Goal: Transaction & Acquisition: Purchase product/service

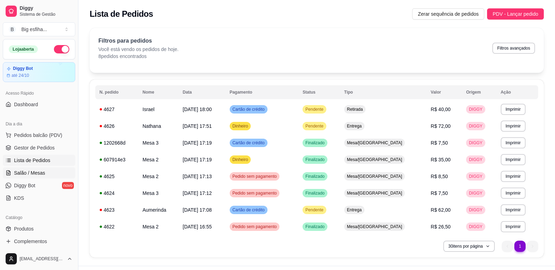
click at [27, 172] on span "Salão / Mesas" at bounding box center [29, 173] width 31 height 7
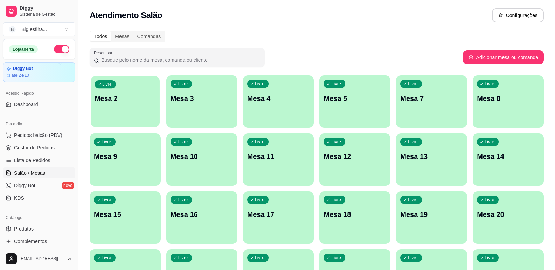
click at [138, 122] on div "button" at bounding box center [125, 123] width 69 height 8
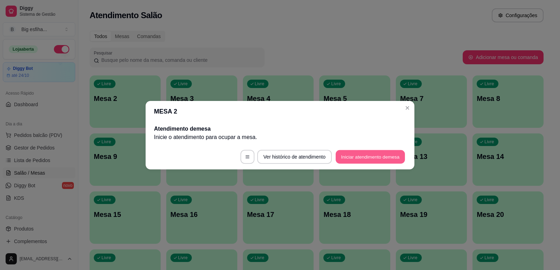
click at [368, 160] on button "Iniciar atendimento de mesa" at bounding box center [370, 157] width 69 height 14
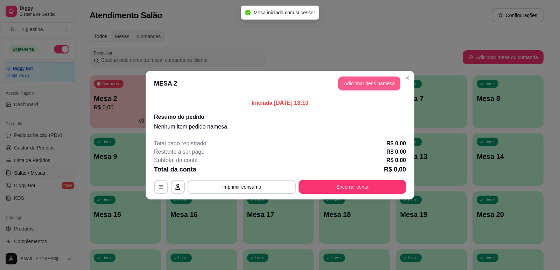
click at [362, 85] on button "Adicionar itens na mesa" at bounding box center [369, 84] width 62 height 14
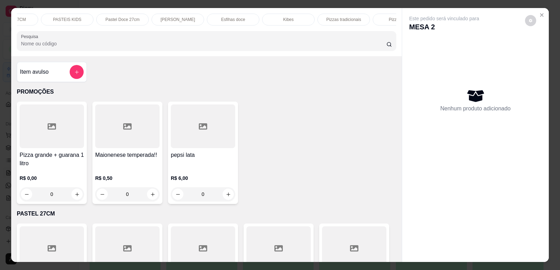
scroll to position [0, 98]
click at [333, 17] on p "Pizzas tradicionais" at bounding box center [332, 20] width 35 height 6
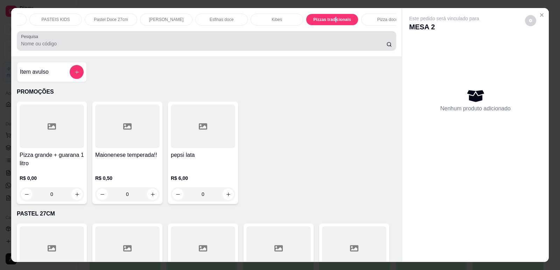
scroll to position [14, 0]
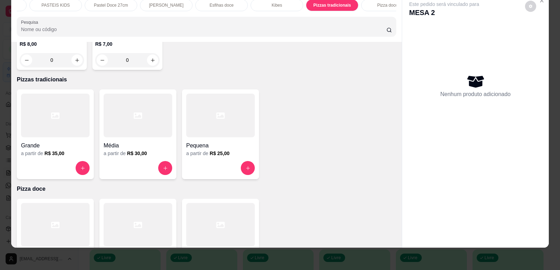
click at [54, 112] on icon at bounding box center [55, 116] width 8 height 8
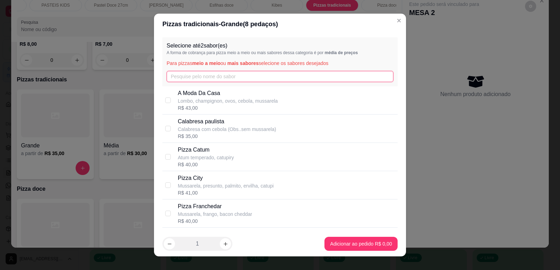
click at [248, 76] on input "text" at bounding box center [280, 76] width 227 height 11
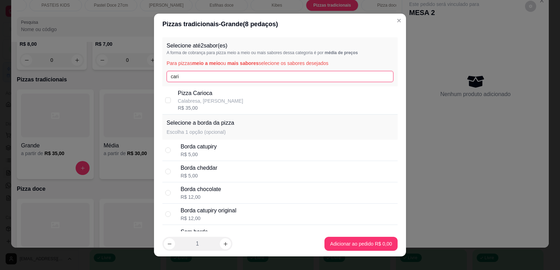
type input "cari"
click at [214, 98] on p "Calabresa, [PERSON_NAME]" at bounding box center [210, 101] width 65 height 7
checkbox input "true"
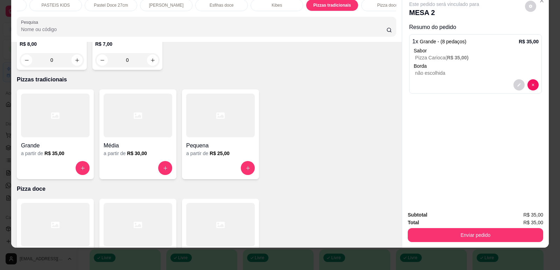
drag, startPoint x: 492, startPoint y: 227, endPoint x: 496, endPoint y: 240, distance: 12.9
click at [491, 229] on div "Enviar pedido" at bounding box center [475, 235] width 135 height 16
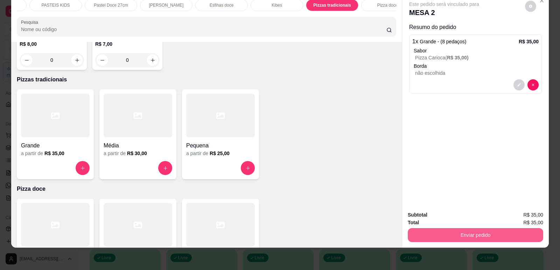
click at [498, 239] on button "Enviar pedido" at bounding box center [475, 235] width 135 height 14
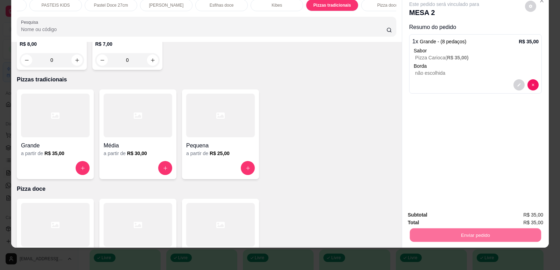
click at [532, 217] on button "Enviar pedido" at bounding box center [525, 218] width 40 height 13
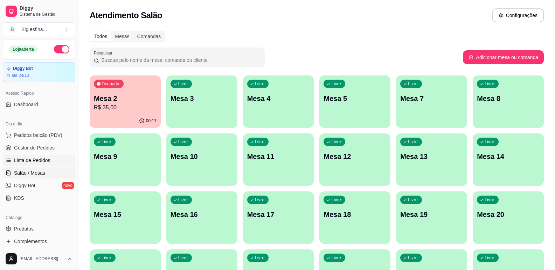
click at [61, 162] on link "Lista de Pedidos" at bounding box center [39, 160] width 72 height 11
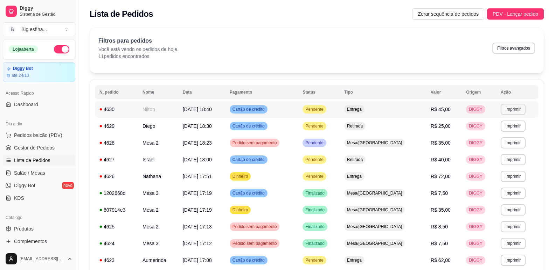
click at [505, 108] on button "Imprimir" at bounding box center [512, 109] width 25 height 11
click at [505, 132] on button "IMPRESSORA" at bounding box center [497, 133] width 51 height 11
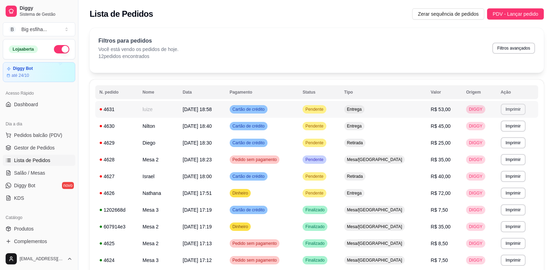
click at [510, 108] on button "Imprimir" at bounding box center [512, 109] width 25 height 11
click at [490, 131] on button "IMPRESSORA" at bounding box center [497, 133] width 51 height 11
click at [45, 170] on link "Salão / Mesas" at bounding box center [39, 173] width 72 height 11
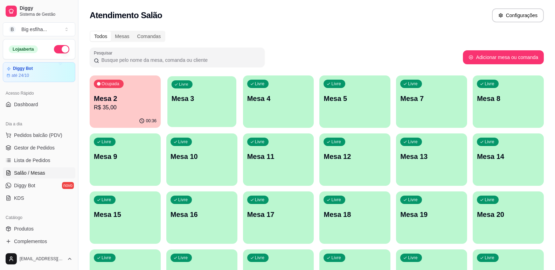
click at [212, 94] on p "Mesa 3" at bounding box center [201, 98] width 61 height 9
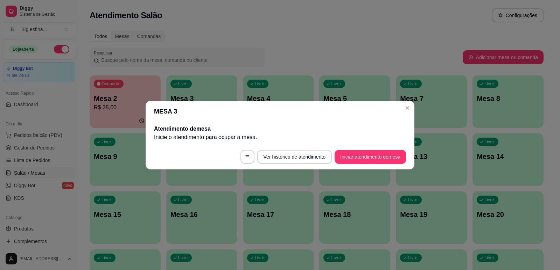
drag, startPoint x: 408, startPoint y: 148, endPoint x: 403, endPoint y: 154, distance: 8.3
click at [404, 153] on footer "Ver histórico de atendimento Iniciar atendimento de mesa" at bounding box center [280, 157] width 269 height 25
click at [402, 155] on button "Iniciar atendimento de mesa" at bounding box center [369, 157] width 71 height 14
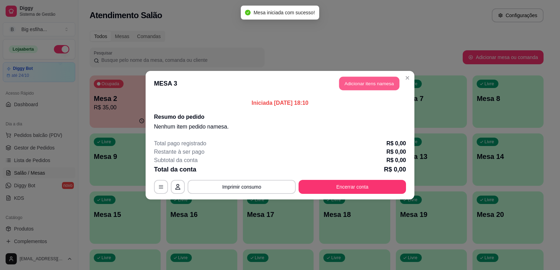
click at [376, 83] on button "Adicionar itens na mesa" at bounding box center [369, 84] width 60 height 14
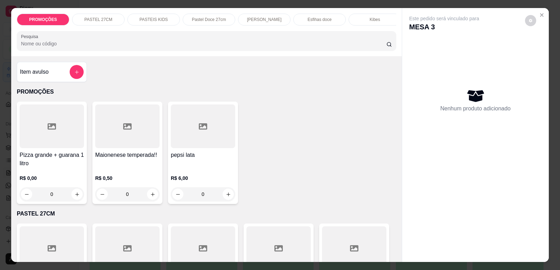
click at [274, 21] on p "[PERSON_NAME]" at bounding box center [264, 20] width 35 height 6
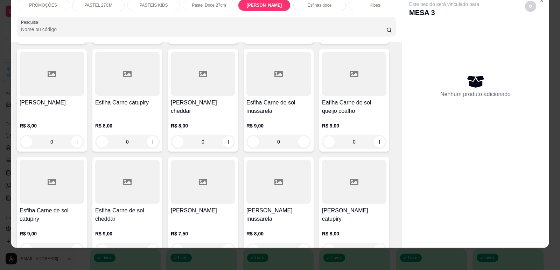
scroll to position [2411, 0]
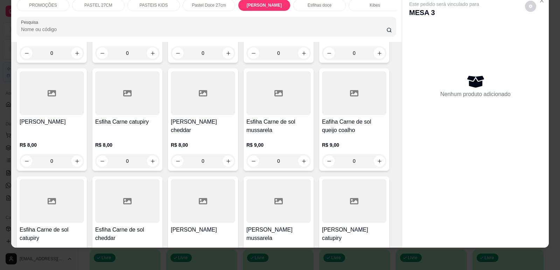
click at [65, 105] on div "Esfiha Carne mussarela R$ 8,00 0" at bounding box center [52, 120] width 70 height 103
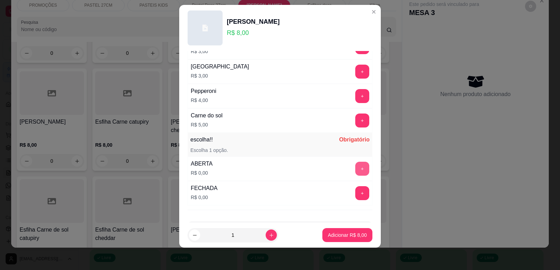
scroll to position [553, 0]
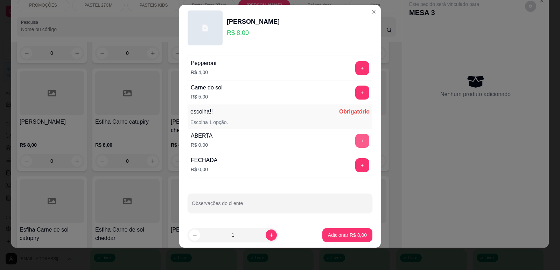
click at [355, 138] on button "+" at bounding box center [362, 141] width 14 height 14
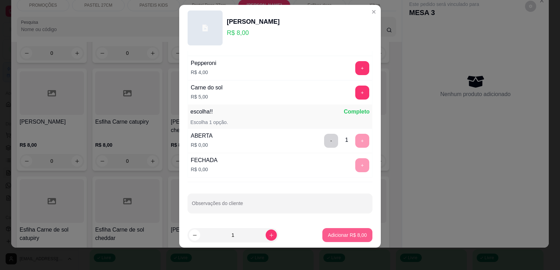
click at [344, 234] on p "Adicionar R$ 8,00" at bounding box center [347, 235] width 39 height 7
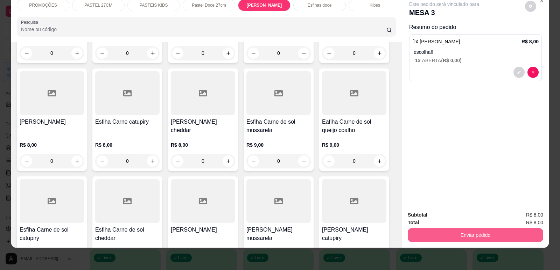
click at [429, 232] on button "Enviar pedido" at bounding box center [475, 235] width 135 height 14
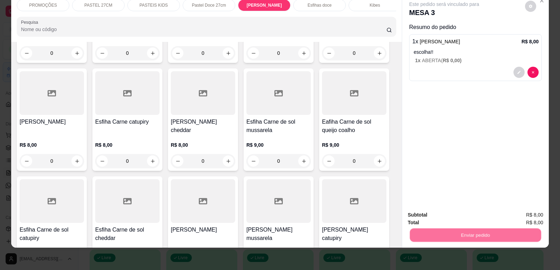
click at [526, 216] on button "Enviar pedido" at bounding box center [525, 218] width 40 height 13
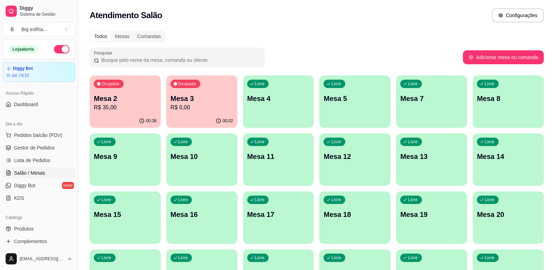
click at [100, 117] on div "00:38" at bounding box center [125, 121] width 71 height 14
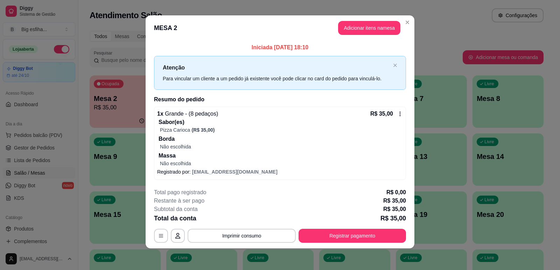
scroll to position [4, 0]
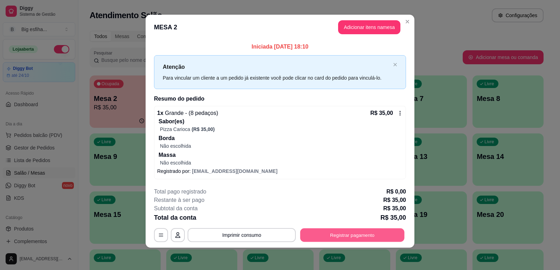
click at [353, 235] on button "Registrar pagamento" at bounding box center [352, 236] width 104 height 14
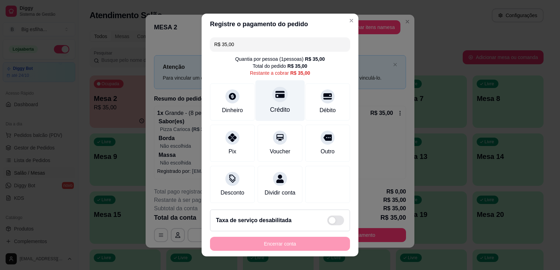
click at [272, 111] on div "Crédito" at bounding box center [280, 109] width 20 height 9
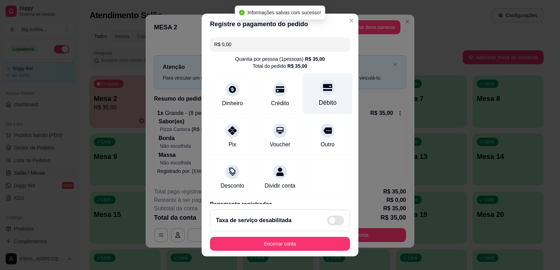
type input "R$ 0,00"
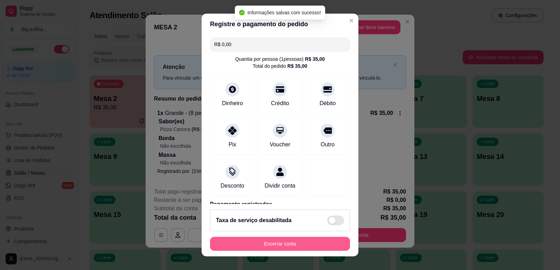
click at [248, 246] on button "Encerrar conta" at bounding box center [280, 244] width 140 height 14
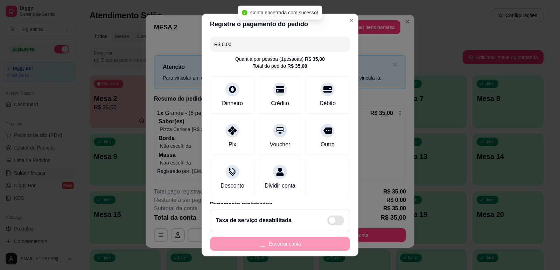
scroll to position [0, 0]
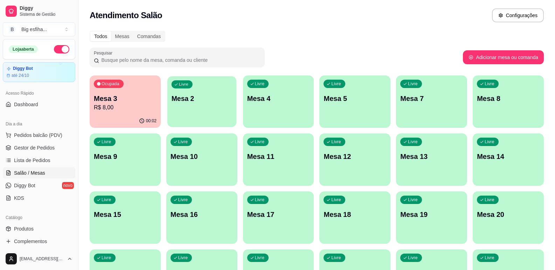
click at [187, 87] on div "Livre" at bounding box center [181, 84] width 21 height 8
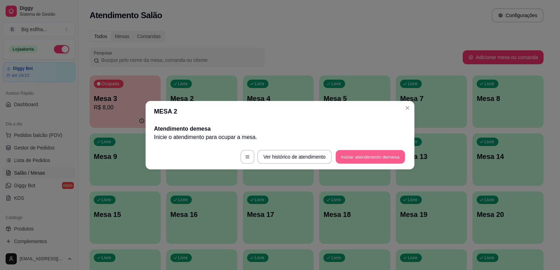
click at [366, 156] on button "Iniciar atendimento de mesa" at bounding box center [370, 157] width 69 height 14
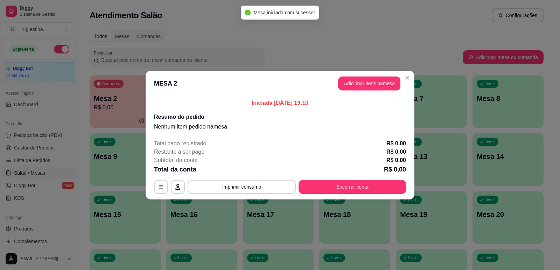
drag, startPoint x: 377, startPoint y: 96, endPoint x: 372, endPoint y: 91, distance: 7.7
click at [376, 96] on div "Iniciada [DATE] 19:10 Resumo do pedido Nenhum item pedido na mesa ." at bounding box center [280, 115] width 269 height 38
click at [372, 91] on header "MESA 2 Adicionar itens na mesa" at bounding box center [280, 83] width 269 height 25
click at [360, 79] on button "Adicionar itens na mesa" at bounding box center [369, 84] width 60 height 14
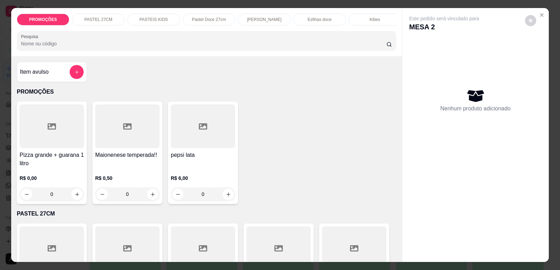
scroll to position [0, 281]
click at [319, 23] on div "Refrigerante" at bounding box center [314, 20] width 52 height 12
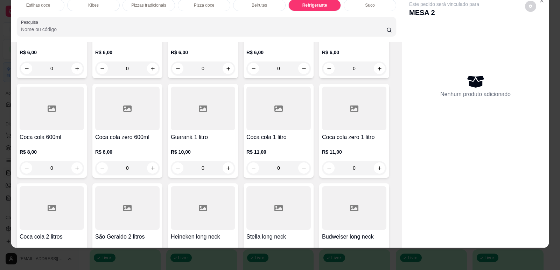
scroll to position [4177, 0]
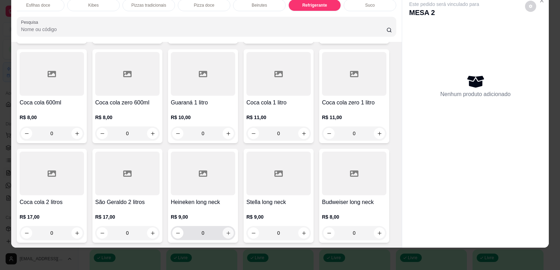
click at [226, 231] on icon "increase-product-quantity" at bounding box center [228, 233] width 5 height 5
type input "1"
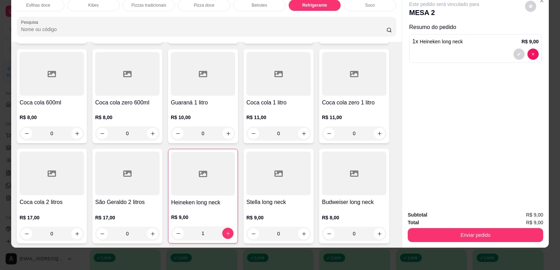
drag, startPoint x: 478, startPoint y: 227, endPoint x: 488, endPoint y: 228, distance: 10.2
click at [482, 228] on div "Enviar pedido" at bounding box center [475, 235] width 135 height 16
drag, startPoint x: 488, startPoint y: 228, endPoint x: 492, endPoint y: 230, distance: 3.8
click at [489, 228] on div "Enviar pedido" at bounding box center [475, 235] width 135 height 16
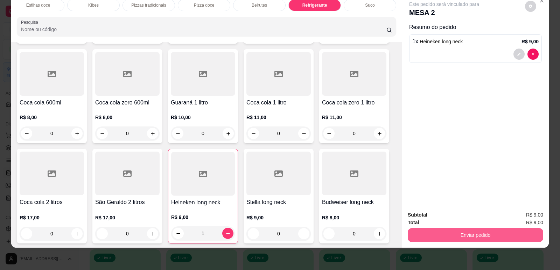
click at [521, 233] on button "Enviar pedido" at bounding box center [475, 235] width 135 height 14
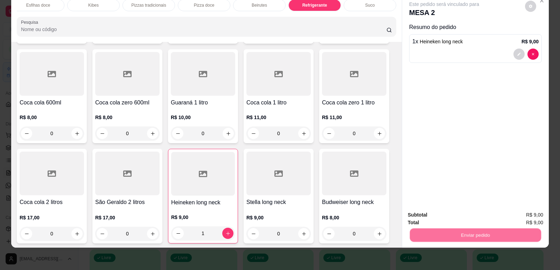
click at [533, 214] on button "Enviar pedido" at bounding box center [525, 218] width 38 height 13
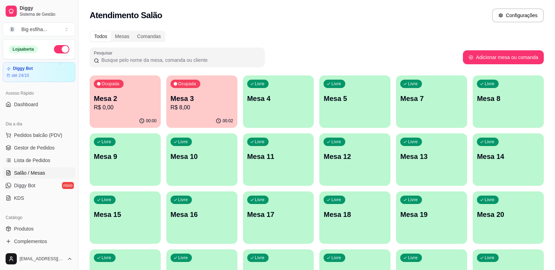
click at [352, 220] on div "Livre Mesa 18" at bounding box center [354, 214] width 71 height 44
click at [109, 104] on p "R$ 0,00" at bounding box center [125, 108] width 63 height 8
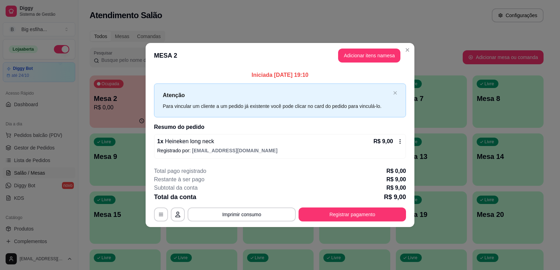
click at [359, 207] on div "**********" at bounding box center [280, 194] width 252 height 55
click at [371, 215] on button "Registrar pagamento" at bounding box center [352, 215] width 104 height 14
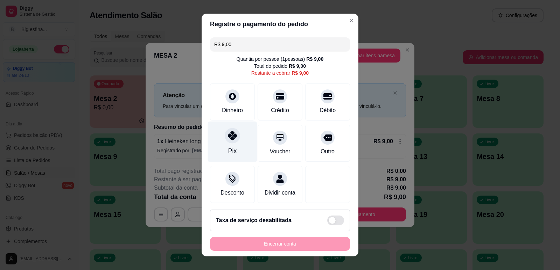
click at [232, 149] on div "Pix" at bounding box center [232, 141] width 49 height 41
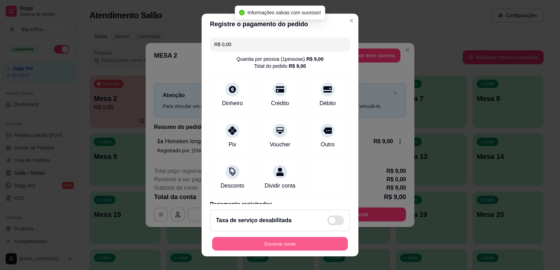
type input "R$ 0,00"
click at [290, 240] on button "Encerrar conta" at bounding box center [280, 245] width 136 height 14
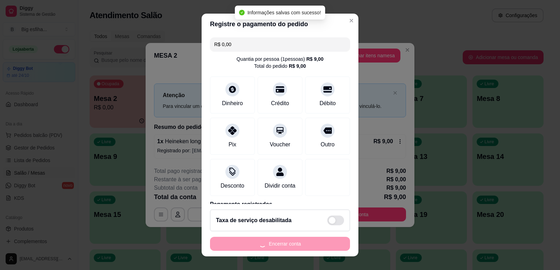
click at [297, 243] on div "Encerrar conta" at bounding box center [280, 244] width 140 height 14
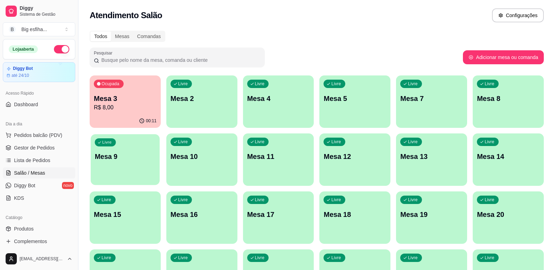
click at [113, 161] on p "Mesa 9" at bounding box center [125, 156] width 61 height 9
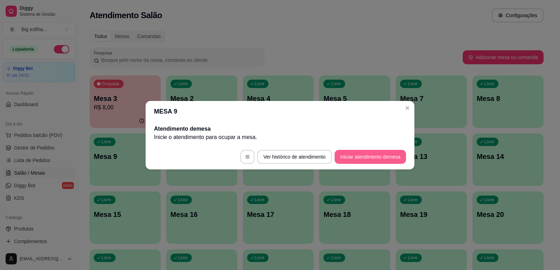
click at [379, 157] on button "Iniciar atendimento de mesa" at bounding box center [369, 157] width 71 height 14
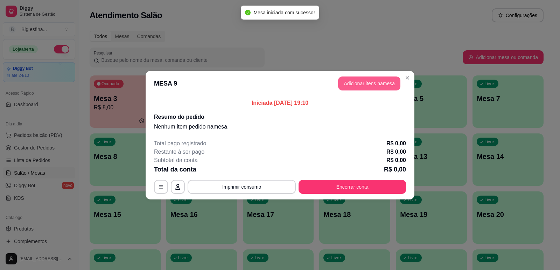
click at [357, 86] on button "Adicionar itens na mesa" at bounding box center [369, 84] width 62 height 14
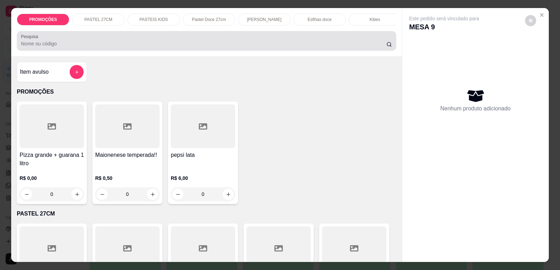
click at [202, 42] on div at bounding box center [206, 41] width 371 height 14
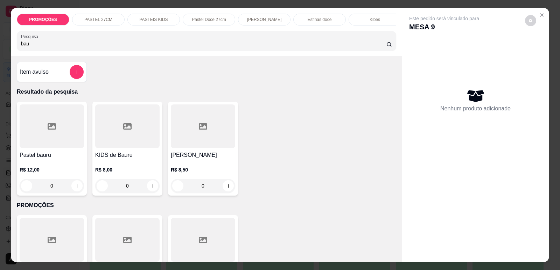
type input "bau"
click at [177, 148] on div at bounding box center [203, 127] width 64 height 44
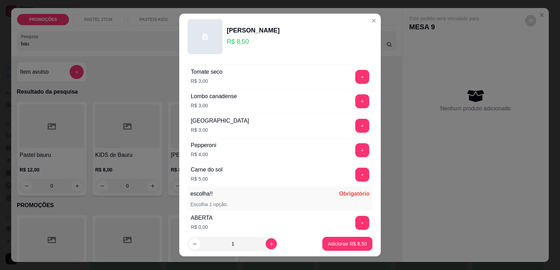
scroll to position [553, 0]
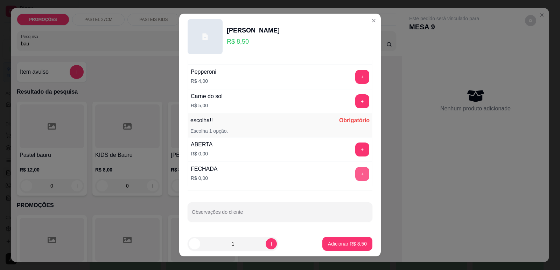
click at [355, 172] on button "+" at bounding box center [362, 174] width 14 height 14
click at [333, 248] on button "Adicionar R$ 8,50" at bounding box center [347, 245] width 49 height 14
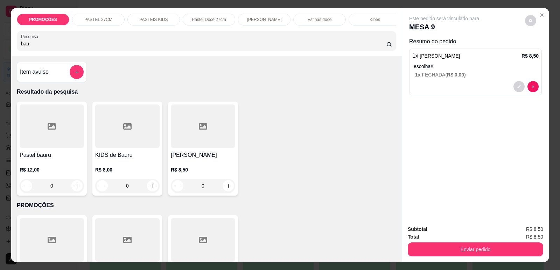
click at [11, 47] on div "PROMOÇÕES PASTEL 27CM PASTEIS KIDS Pastel Doce 27cm Esfihas Salgadas Esfihas do…" at bounding box center [206, 32] width 390 height 48
drag, startPoint x: 31, startPoint y: 48, endPoint x: 12, endPoint y: 48, distance: 19.6
click at [12, 48] on div "PROMOÇÕES PASTEL 27CM PASTEIS KIDS Pastel Doce 27cm Esfihas Salgadas Esfihas do…" at bounding box center [206, 32] width 390 height 48
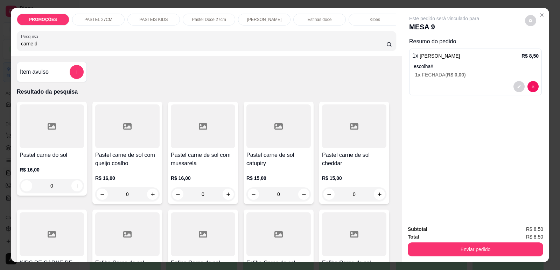
type input "carne d"
click at [177, 138] on div at bounding box center [203, 127] width 64 height 44
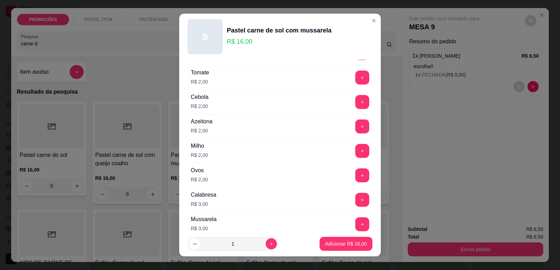
scroll to position [70, 0]
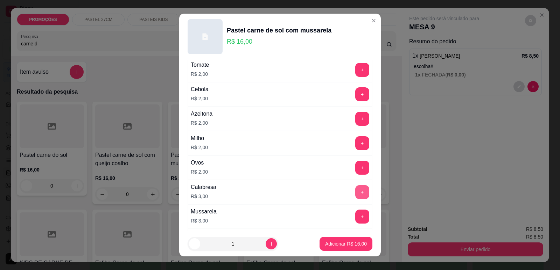
click at [355, 195] on button "+" at bounding box center [362, 192] width 14 height 14
click at [345, 242] on p "Adicionar R$ 19,00" at bounding box center [346, 244] width 41 height 7
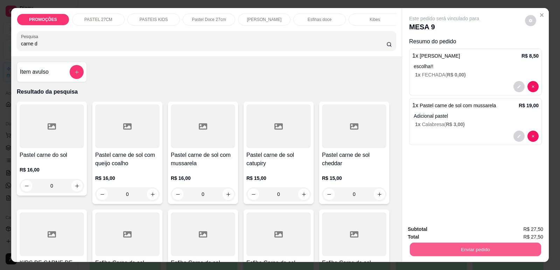
click at [446, 253] on button "Enviar pedido" at bounding box center [475, 250] width 131 height 14
click at [511, 233] on button "Enviar pedido" at bounding box center [525, 232] width 40 height 13
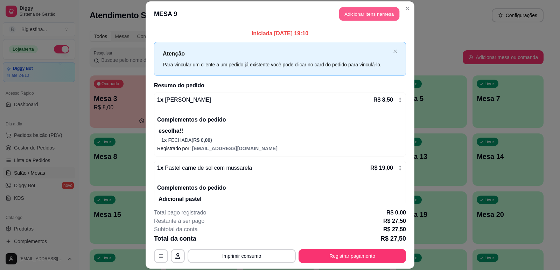
click at [364, 17] on button "Adicionar itens na mesa" at bounding box center [369, 14] width 60 height 14
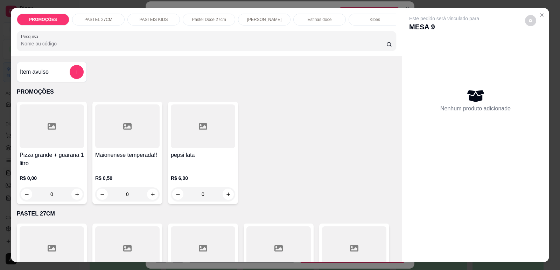
scroll to position [0, 281]
click at [316, 15] on div "Refrigerante" at bounding box center [314, 20] width 52 height 12
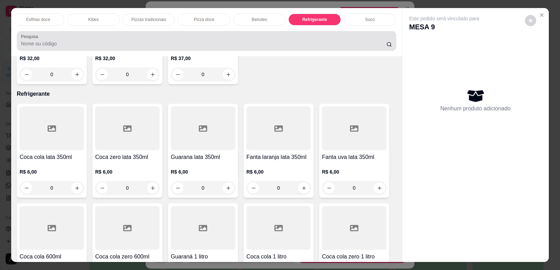
scroll to position [14, 0]
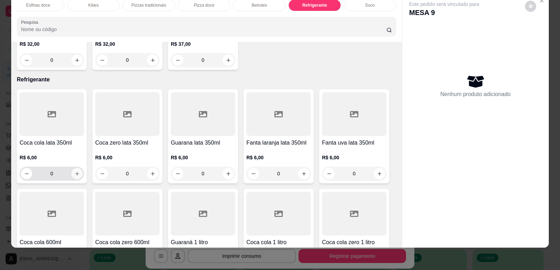
click at [78, 168] on button "increase-product-quantity" at bounding box center [76, 173] width 11 height 11
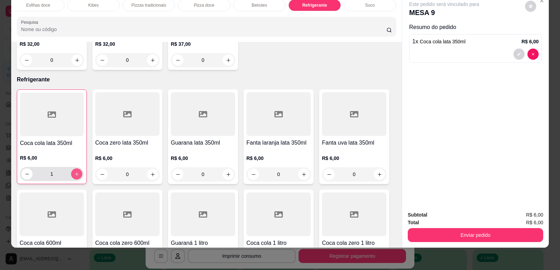
type input "1"
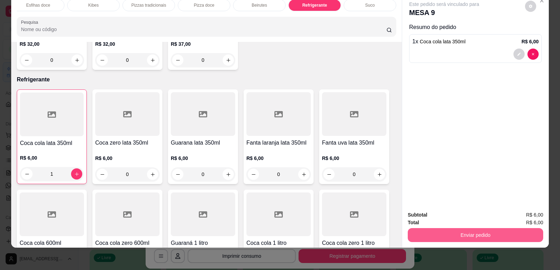
click at [490, 236] on button "Enviar pedido" at bounding box center [475, 235] width 135 height 14
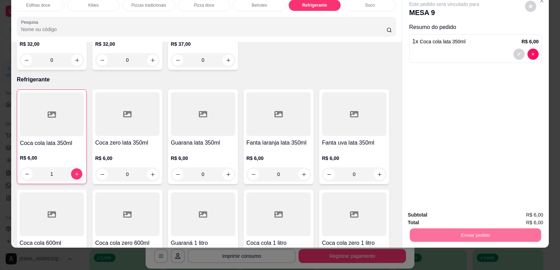
click at [524, 205] on p "Essa é uma forma de identificar quem consumiu cada item na mesa e facilitar o p…" at bounding box center [473, 205] width 120 height 11
click at [533, 216] on button "Enviar pedido" at bounding box center [525, 218] width 40 height 13
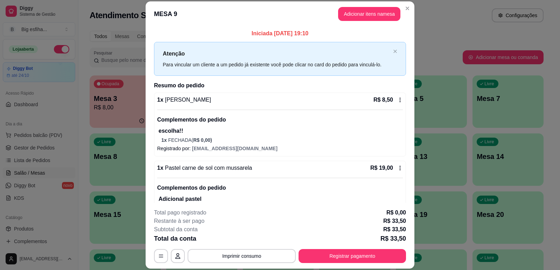
click at [177, 27] on div "Iniciada [DATE] 19:10 Atenção Para vincular um cliente a um pedido já existente…" at bounding box center [280, 115] width 269 height 177
click at [393, 51] on icon "close" at bounding box center [394, 51] width 3 height 3
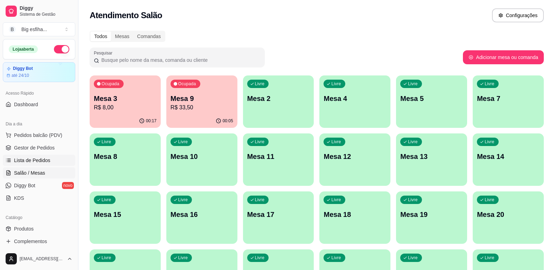
click at [45, 155] on link "Lista de Pedidos" at bounding box center [39, 160] width 72 height 11
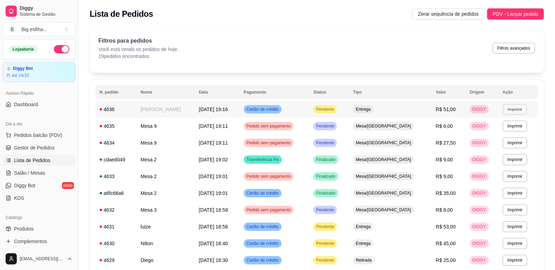
click at [515, 112] on button "Imprimir" at bounding box center [514, 109] width 24 height 11
click at [499, 128] on button "IMPRESSORA" at bounding box center [497, 133] width 51 height 11
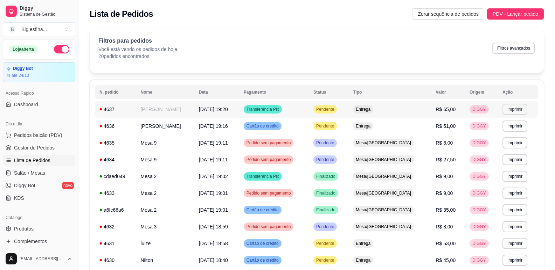
click at [518, 109] on button "Imprimir" at bounding box center [514, 109] width 25 height 11
click at [511, 127] on div "Escolha a impressora IMPRESSORA" at bounding box center [508, 126] width 46 height 19
click at [512, 132] on button "IMPRESSORA" at bounding box center [502, 133] width 51 height 11
click at [24, 172] on span "Salão / Mesas" at bounding box center [29, 173] width 31 height 7
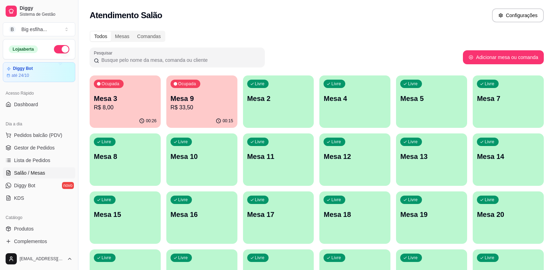
click at [289, 107] on div "Livre Mesa 2" at bounding box center [278, 98] width 71 height 44
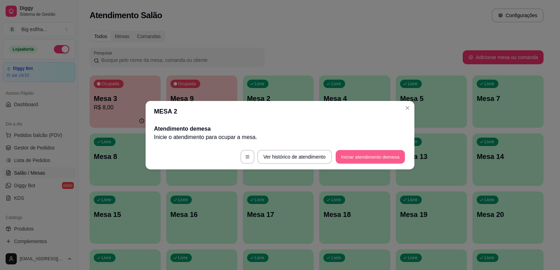
click at [351, 153] on button "Iniciar atendimento de mesa" at bounding box center [370, 157] width 69 height 14
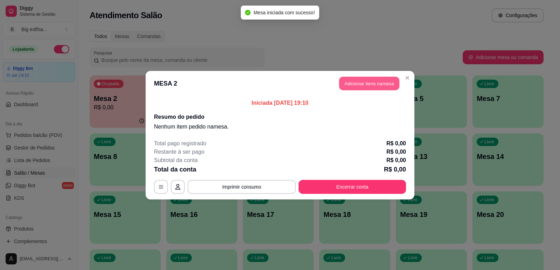
click at [374, 79] on button "Adicionar itens na mesa" at bounding box center [369, 84] width 60 height 14
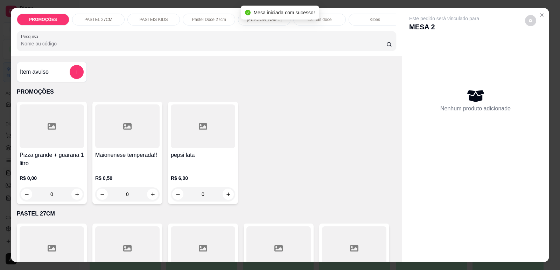
click at [51, 163] on h4 "Pizza grande + guarana 1 litro" at bounding box center [52, 159] width 64 height 17
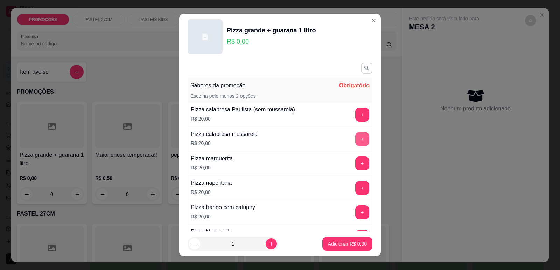
click at [355, 139] on button "+" at bounding box center [362, 139] width 14 height 14
click at [355, 166] on button "+" at bounding box center [362, 164] width 14 height 14
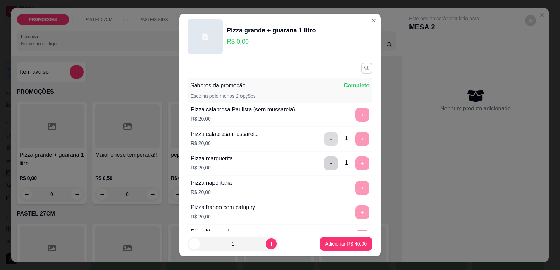
click at [324, 138] on button "-" at bounding box center [331, 139] width 14 height 14
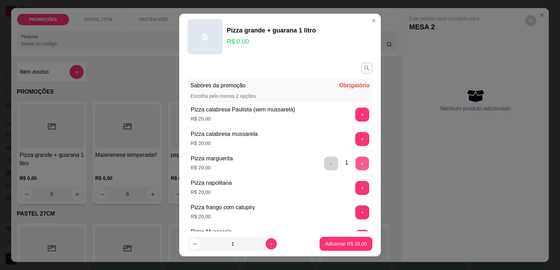
click at [355, 164] on button "+" at bounding box center [362, 164] width 14 height 14
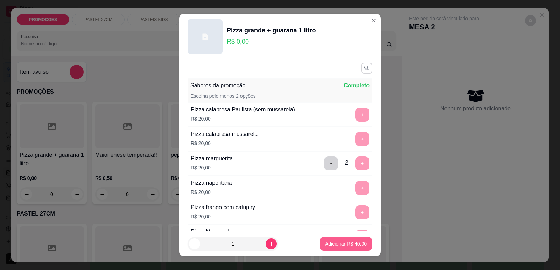
click at [338, 240] on button "Adicionar R$ 40,00" at bounding box center [345, 244] width 53 height 14
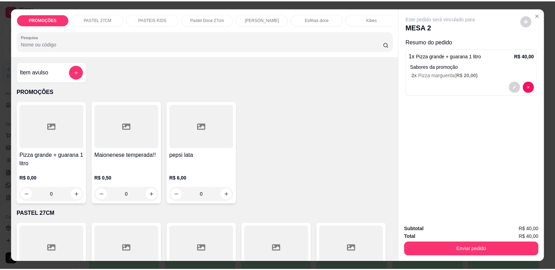
scroll to position [14, 0]
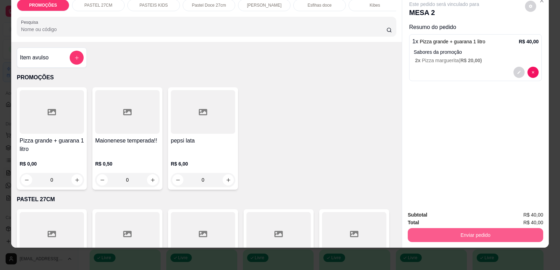
click at [457, 231] on button "Enviar pedido" at bounding box center [475, 235] width 135 height 14
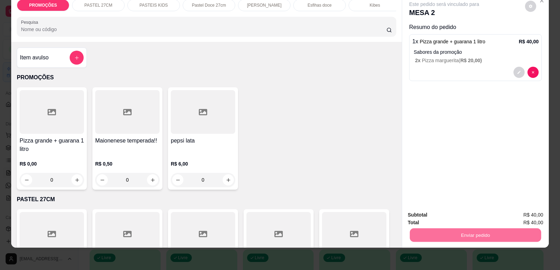
click at [524, 213] on button "Enviar pedido" at bounding box center [525, 218] width 40 height 13
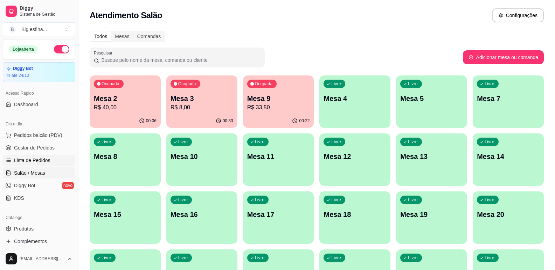
click at [47, 163] on span "Lista de Pedidos" at bounding box center [32, 160] width 36 height 7
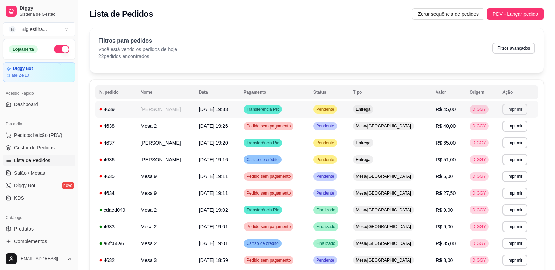
click at [507, 111] on button "Imprimir" at bounding box center [514, 109] width 25 height 11
click at [488, 132] on button "IMPRESSORA" at bounding box center [502, 133] width 51 height 11
click at [38, 176] on span "Salão / Mesas" at bounding box center [29, 173] width 31 height 7
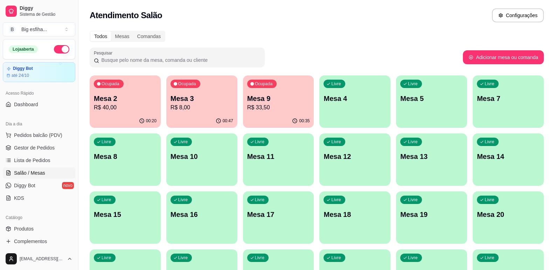
click at [131, 165] on div "Livre Mesa 8" at bounding box center [125, 156] width 71 height 44
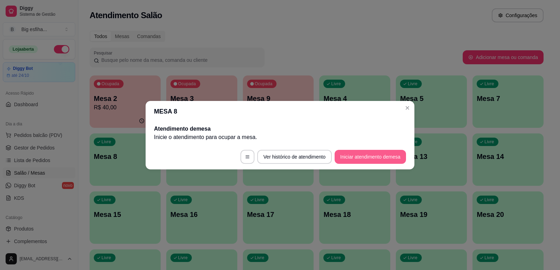
click at [362, 155] on button "Iniciar atendimento de mesa" at bounding box center [369, 157] width 71 height 14
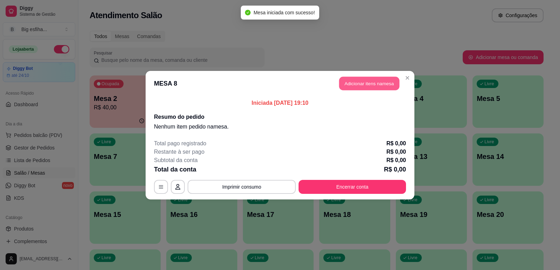
click at [355, 81] on button "Adicionar itens na mesa" at bounding box center [369, 84] width 60 height 14
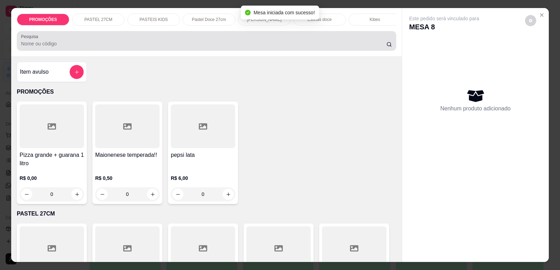
click at [247, 46] on input "Pesquisa" at bounding box center [203, 43] width 365 height 7
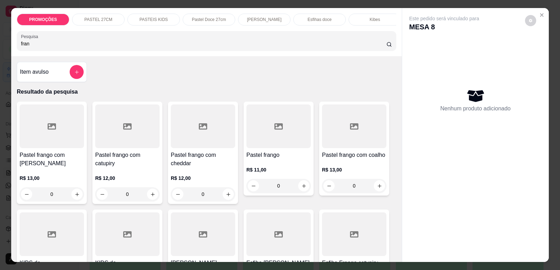
type input "fran"
click at [51, 148] on div at bounding box center [52, 127] width 64 height 44
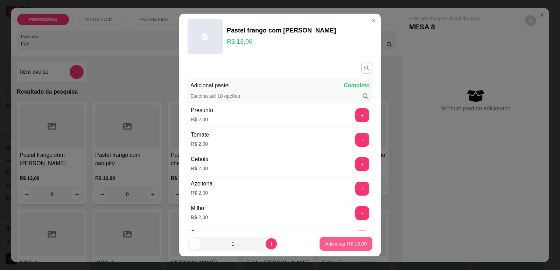
click at [328, 240] on button "Adicionar R$ 13,00" at bounding box center [345, 244] width 53 height 14
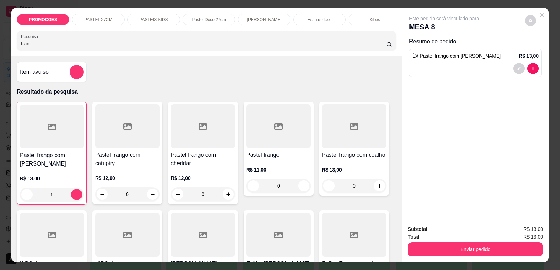
type input "1"
drag, startPoint x: 25, startPoint y: 47, endPoint x: 0, endPoint y: 46, distance: 25.2
click at [0, 46] on div "PROMOÇÕES PASTEL 27CM PASTEIS KIDS Pastel Doce 27cm Esfihas Salgadas Esfihas do…" at bounding box center [280, 135] width 560 height 270
drag, startPoint x: 32, startPoint y: 47, endPoint x: 4, endPoint y: 48, distance: 28.0
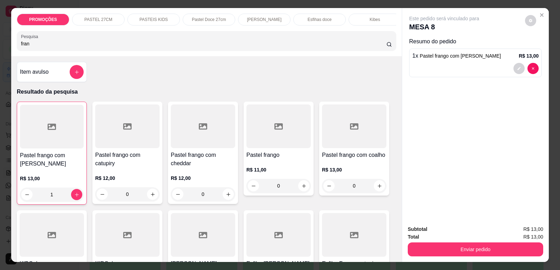
click at [4, 48] on div "PROMOÇÕES PASTEL 27CM PASTEIS KIDS Pastel Doce 27cm Esfihas Salgadas Esfihas do…" at bounding box center [280, 135] width 560 height 270
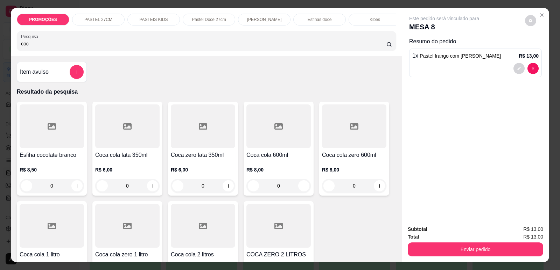
type input "coc"
click at [122, 148] on div at bounding box center [127, 127] width 64 height 44
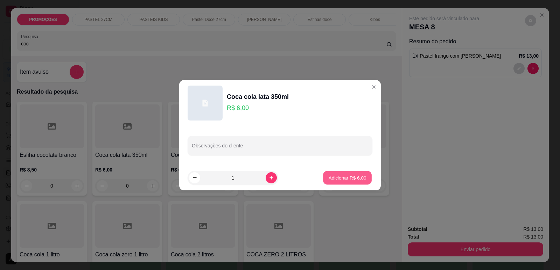
click at [338, 179] on p "Adicionar R$ 6,00" at bounding box center [347, 178] width 38 height 7
type input "1"
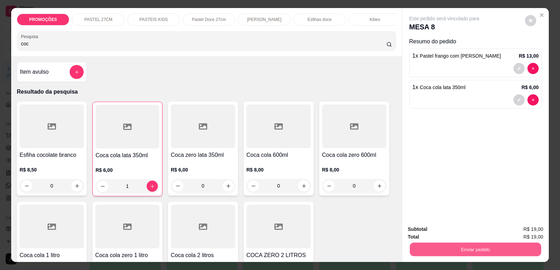
click at [426, 248] on button "Enviar pedido" at bounding box center [475, 250] width 131 height 14
click at [520, 233] on button "Enviar pedido" at bounding box center [525, 232] width 40 height 13
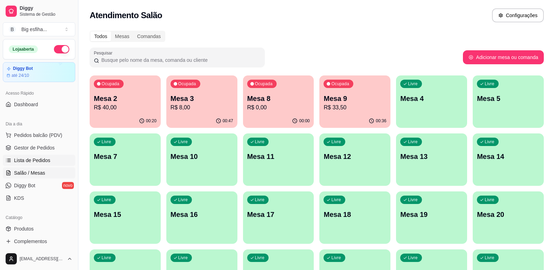
click at [43, 164] on span "Lista de Pedidos" at bounding box center [32, 160] width 36 height 7
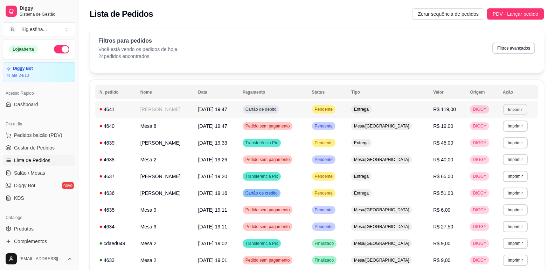
click at [518, 110] on button "Imprimir" at bounding box center [515, 109] width 24 height 11
click at [510, 134] on button "IMPRESSORA" at bounding box center [502, 133] width 51 height 11
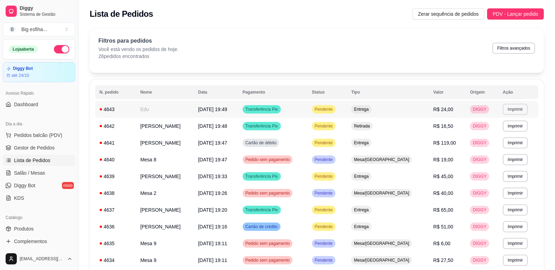
click at [513, 110] on button "Imprimir" at bounding box center [514, 109] width 25 height 11
click at [502, 129] on button "IMPRESSORA" at bounding box center [502, 133] width 51 height 11
click at [49, 169] on link "Salão / Mesas" at bounding box center [39, 173] width 72 height 11
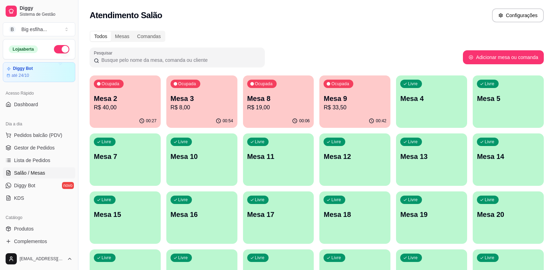
click at [90, 104] on div "Ocupada Mesa 2 R$ 40,00" at bounding box center [125, 95] width 71 height 39
click at [131, 114] on div "Ocupada Mesa 2 R$ 40,00" at bounding box center [125, 95] width 71 height 39
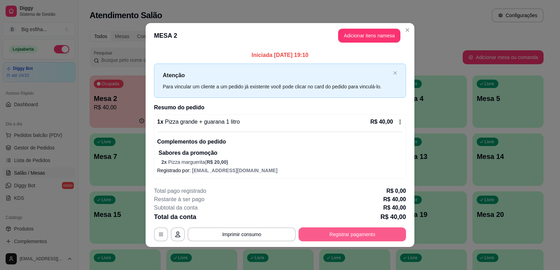
click at [334, 232] on button "Registrar pagamento" at bounding box center [351, 235] width 107 height 14
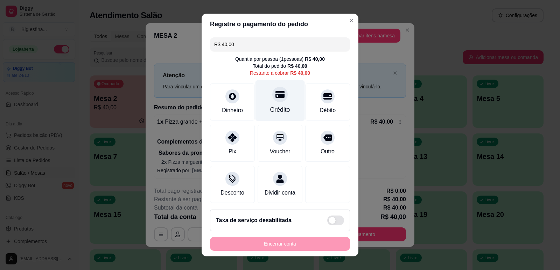
click at [260, 99] on div "Crédito" at bounding box center [279, 100] width 49 height 41
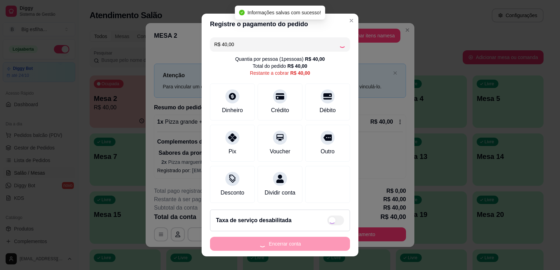
type input "R$ 0,00"
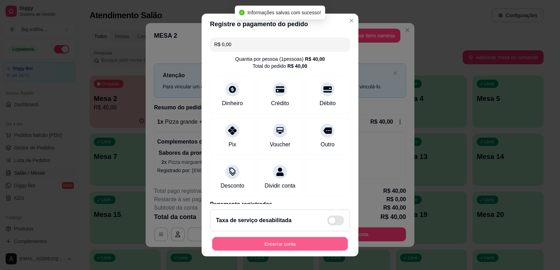
click at [266, 242] on button "Encerrar conta" at bounding box center [280, 245] width 136 height 14
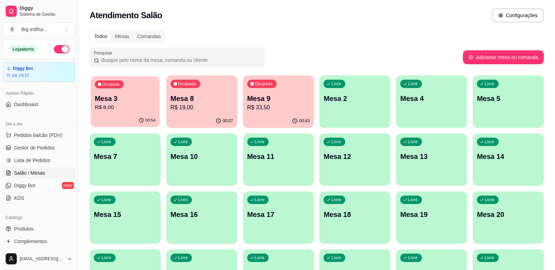
click at [118, 110] on p "R$ 8,00" at bounding box center [125, 108] width 61 height 8
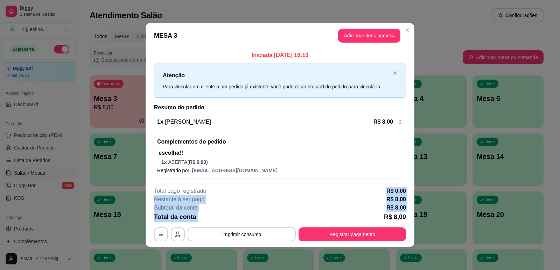
drag, startPoint x: 352, startPoint y: 210, endPoint x: 352, endPoint y: 219, distance: 9.5
click at [352, 219] on footer "**********" at bounding box center [280, 215] width 269 height 66
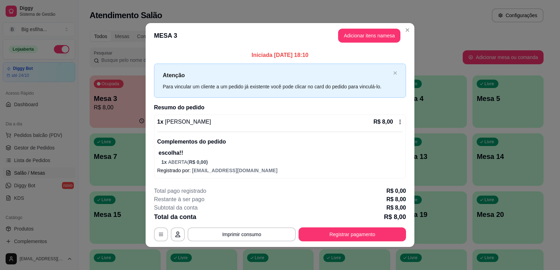
click at [356, 226] on div "**********" at bounding box center [280, 214] width 252 height 55
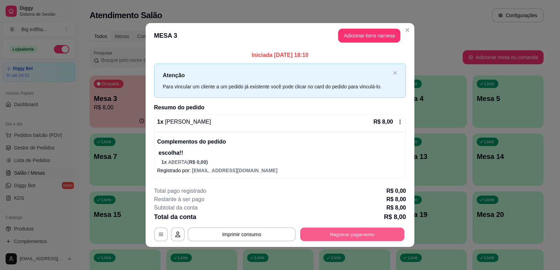
click at [368, 234] on button "Registrar pagamento" at bounding box center [352, 235] width 104 height 14
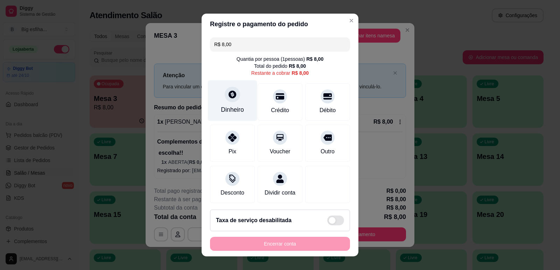
click at [244, 108] on div "Dinheiro" at bounding box center [232, 100] width 49 height 41
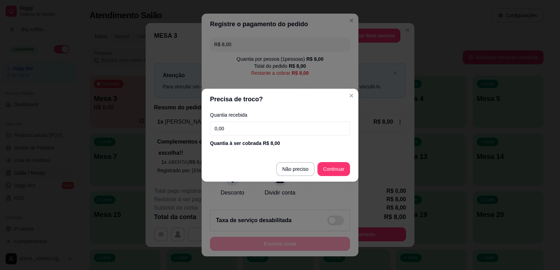
click at [257, 132] on input "0,00" at bounding box center [280, 129] width 140 height 14
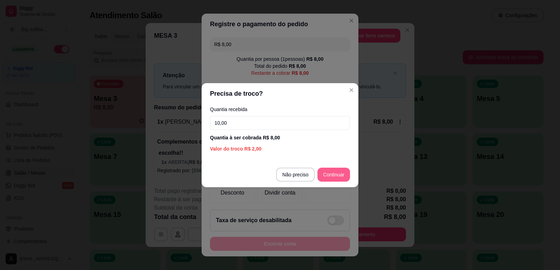
type input "10,00"
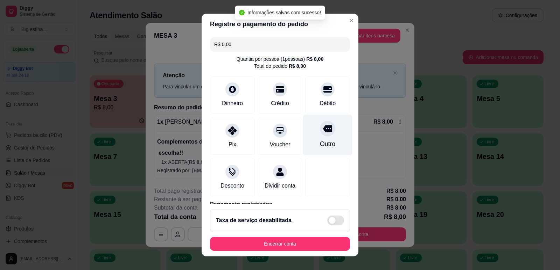
type input "R$ 0,00"
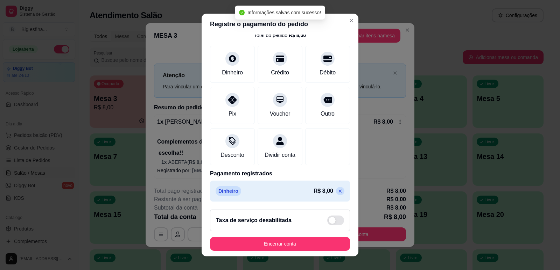
scroll to position [39, 0]
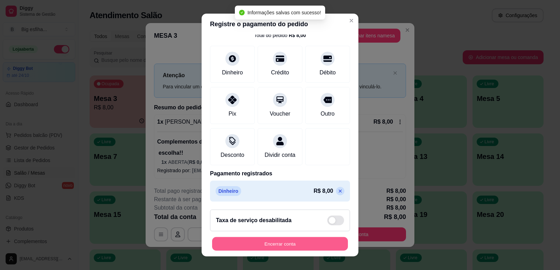
click at [265, 242] on button "Encerrar conta" at bounding box center [280, 245] width 136 height 14
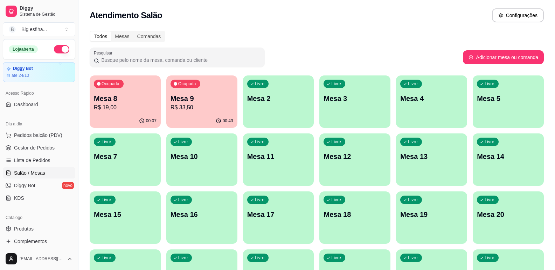
drag, startPoint x: 84, startPoint y: 65, endPoint x: 115, endPoint y: 94, distance: 42.8
click at [87, 70] on div "Todos Mesas Comandas Pesquisar Adicionar mesa ou comanda Ocupada Mesa 8 R$ 19,0…" at bounding box center [316, 198] width 476 height 342
click at [126, 101] on p "Mesa 8" at bounding box center [125, 99] width 63 height 10
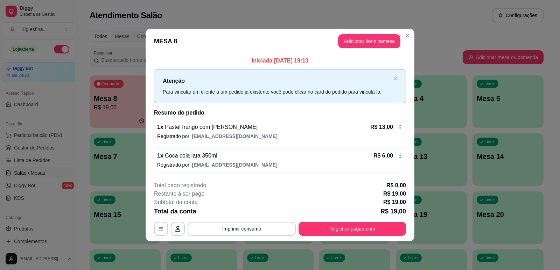
drag, startPoint x: 316, startPoint y: 240, endPoint x: 330, endPoint y: 235, distance: 15.1
click at [319, 240] on footer "**********" at bounding box center [280, 209] width 269 height 66
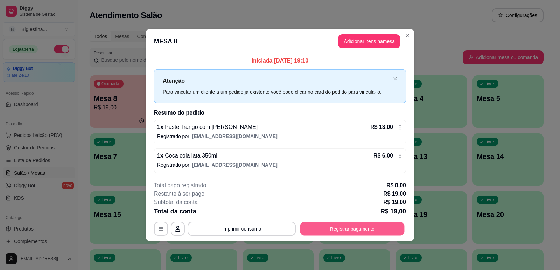
click at [333, 234] on button "Registrar pagamento" at bounding box center [352, 230] width 104 height 14
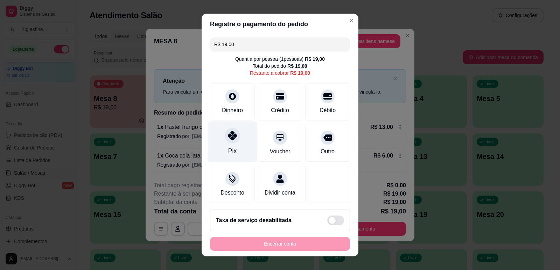
click at [237, 149] on div "Pix" at bounding box center [232, 141] width 49 height 41
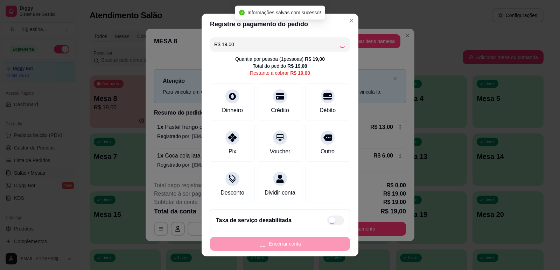
type input "R$ 0,00"
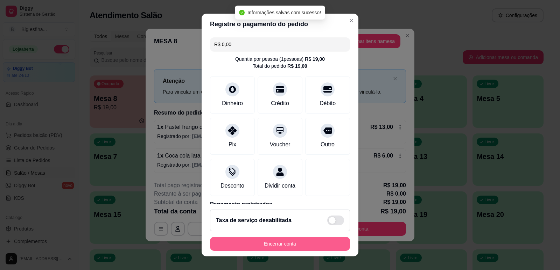
click at [279, 241] on button "Encerrar conta" at bounding box center [280, 244] width 140 height 14
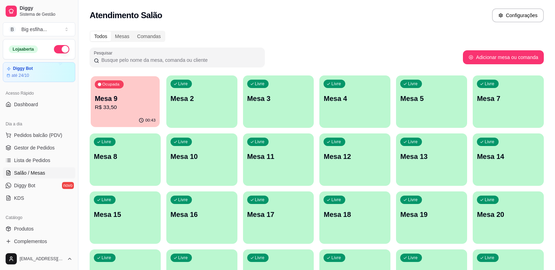
click at [141, 95] on p "Mesa 9" at bounding box center [125, 98] width 61 height 9
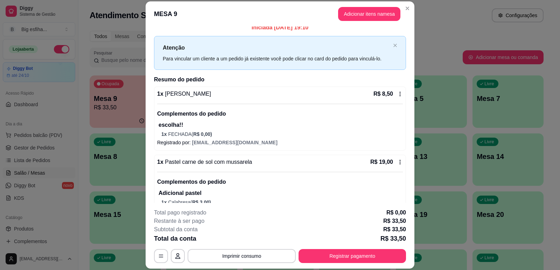
scroll to position [0, 0]
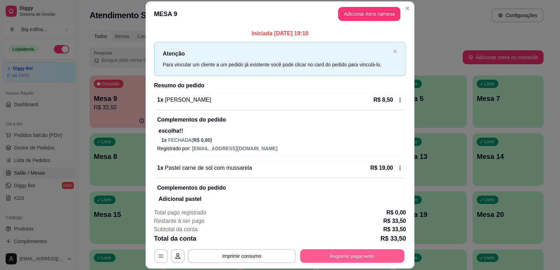
click at [363, 263] on button "Registrar pagamento" at bounding box center [352, 257] width 104 height 14
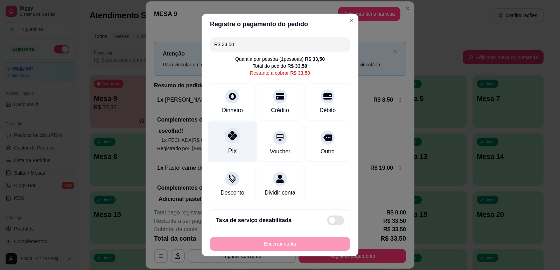
click at [228, 139] on icon at bounding box center [232, 135] width 9 height 9
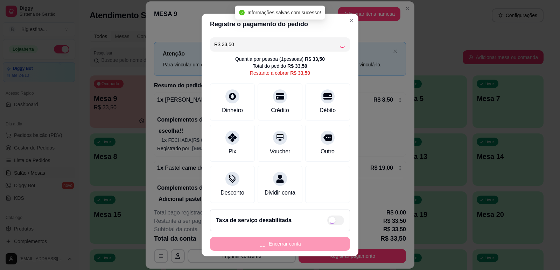
type input "R$ 0,00"
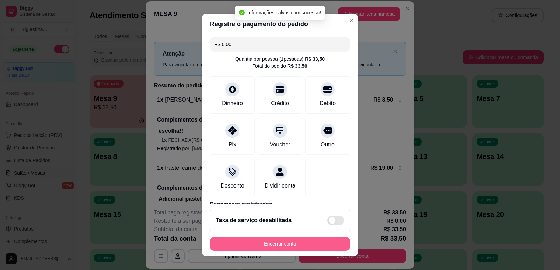
click at [271, 244] on button "Encerrar conta" at bounding box center [280, 244] width 140 height 14
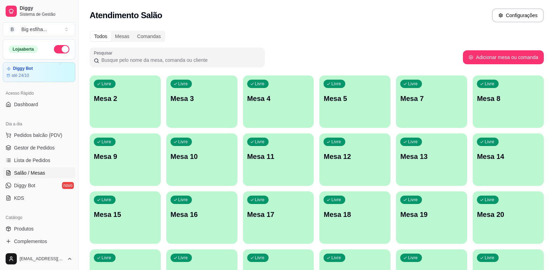
click at [104, 93] on div "Livre Mesa 2" at bounding box center [125, 98] width 71 height 44
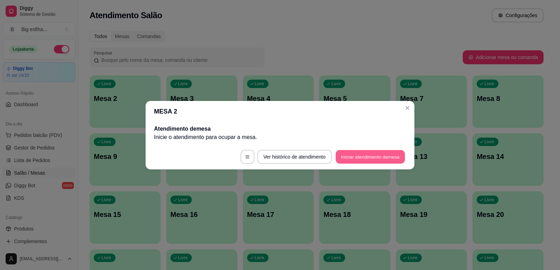
click at [378, 155] on button "Iniciar atendimento de mesa" at bounding box center [370, 157] width 69 height 14
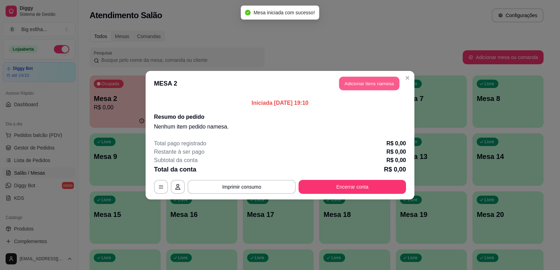
click at [360, 85] on button "Adicionar itens na mesa" at bounding box center [369, 84] width 60 height 14
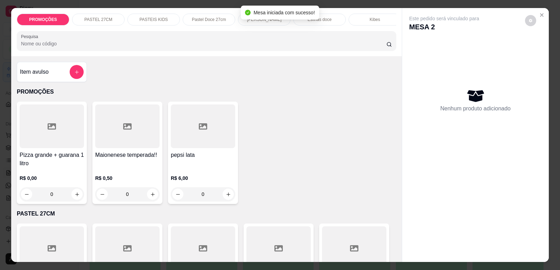
click at [73, 47] on input "Pesquisa" at bounding box center [203, 43] width 365 height 7
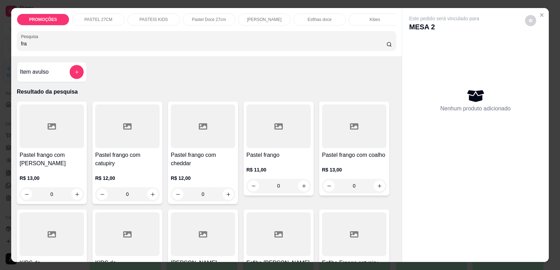
type input "fra"
click at [47, 182] on p "R$ 13,00" at bounding box center [52, 178] width 64 height 7
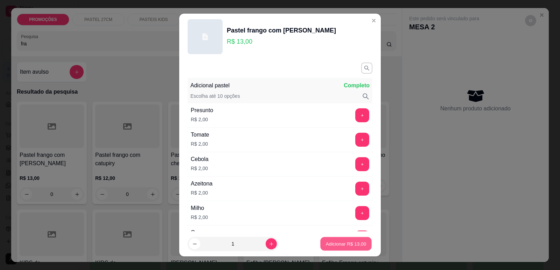
click at [350, 245] on p "Adicionar R$ 13,00" at bounding box center [346, 244] width 41 height 7
type input "1"
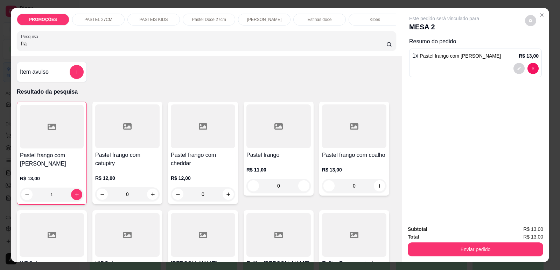
click at [265, 170] on div "R$ 11,00 0" at bounding box center [278, 177] width 64 height 34
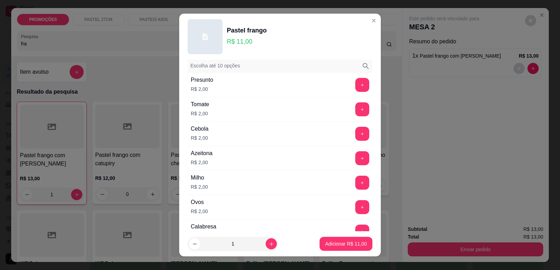
scroll to position [35, 0]
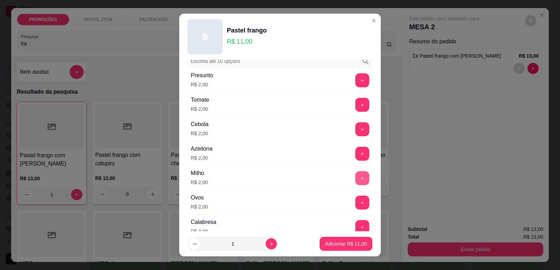
click at [355, 178] on button "+" at bounding box center [362, 178] width 14 height 14
click at [347, 242] on p "Adicionar R$ 13,00" at bounding box center [346, 244] width 42 height 7
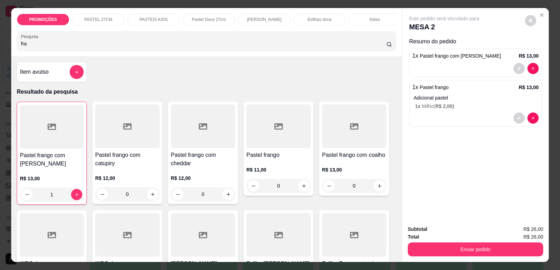
scroll to position [0, 281]
click at [322, 15] on div "Refrigerante" at bounding box center [314, 20] width 52 height 12
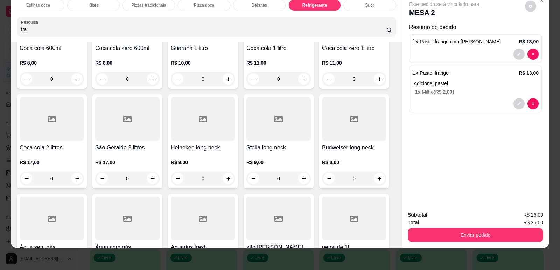
scroll to position [4587, 0]
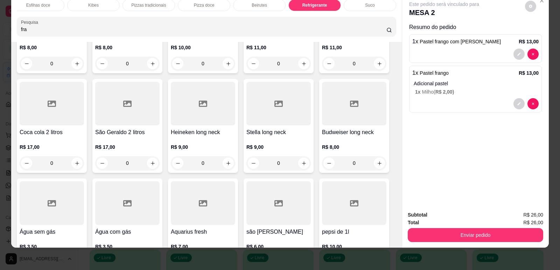
click at [301, 261] on icon "increase-product-quantity" at bounding box center [303, 263] width 5 height 5
type input "1"
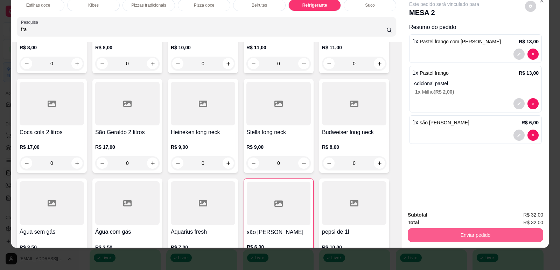
click at [462, 234] on button "Enviar pedido" at bounding box center [475, 235] width 135 height 14
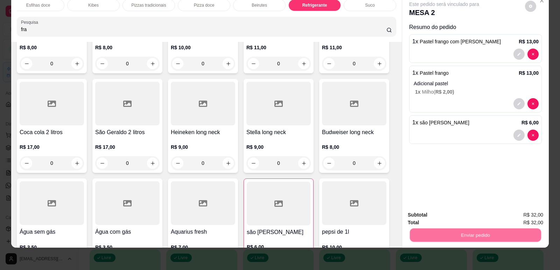
click at [522, 218] on button "Enviar pedido" at bounding box center [525, 218] width 40 height 13
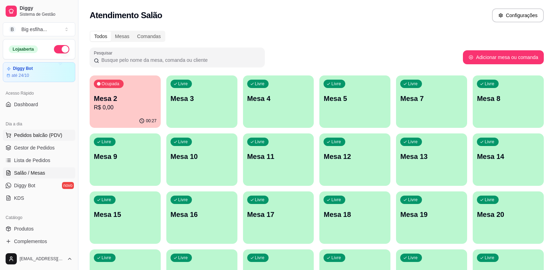
click at [37, 133] on span "Pedidos balcão (PDV)" at bounding box center [38, 135] width 48 height 7
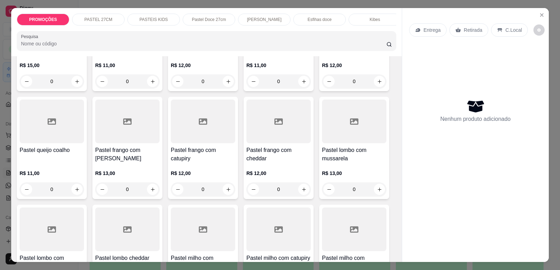
scroll to position [770, 0]
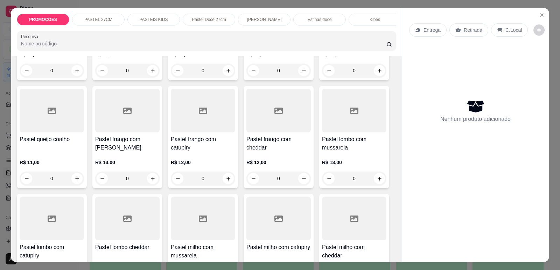
click at [202, 141] on h4 "Pastel frango com catupiry" at bounding box center [203, 143] width 64 height 17
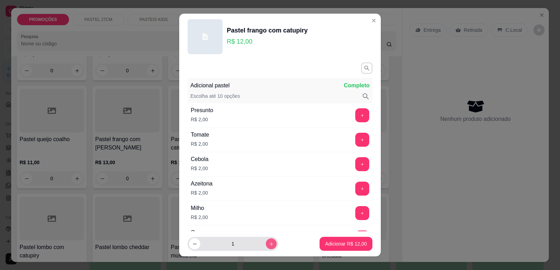
click at [269, 242] on icon "increase-product-quantity" at bounding box center [271, 244] width 5 height 5
type input "2"
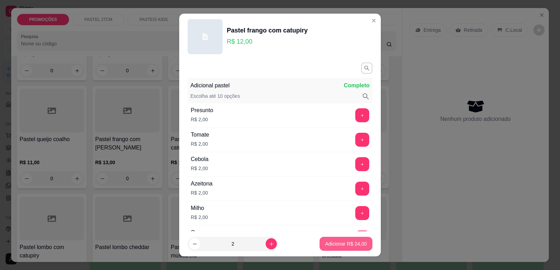
click at [346, 240] on button "Adicionar R$ 24,00" at bounding box center [345, 244] width 53 height 14
type input "2"
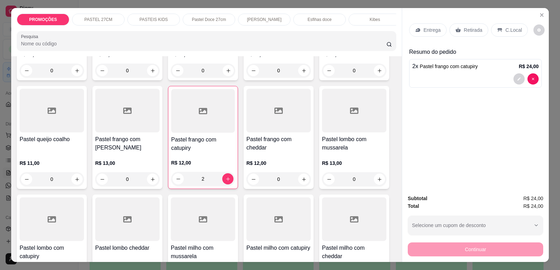
click at [424, 33] on p "Entrega" at bounding box center [431, 30] width 17 height 7
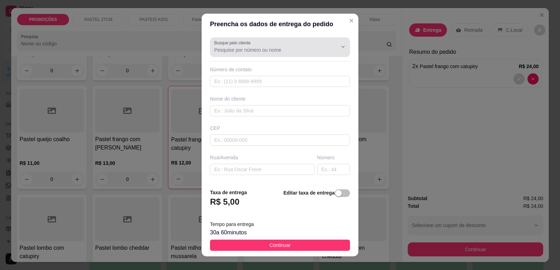
click at [250, 54] on div "Busque pelo cliente" at bounding box center [280, 47] width 140 height 20
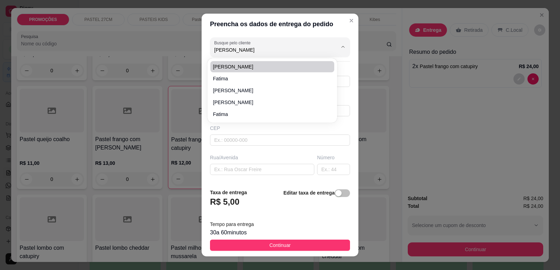
click at [228, 68] on span "[PERSON_NAME]" at bounding box center [268, 66] width 111 height 7
type input "[PERSON_NAME]"
type input "859920022712"
type input "[PERSON_NAME]"
type input "[PERSON_NAME] 590"
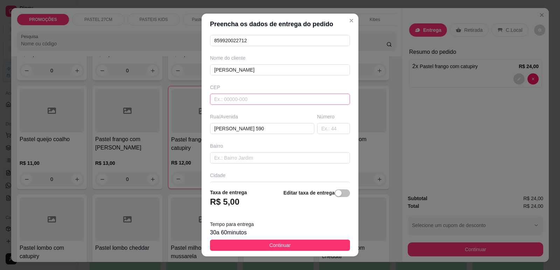
scroll to position [70, 0]
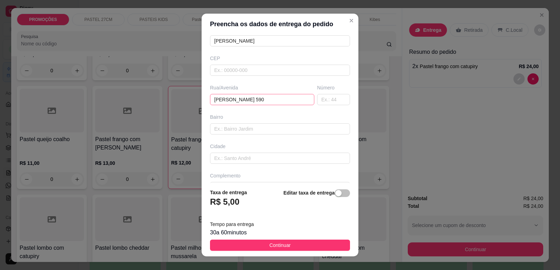
type input "[PERSON_NAME]"
click at [265, 96] on input "[PERSON_NAME] 590" at bounding box center [262, 99] width 104 height 11
type input "[PERSON_NAME] 725"
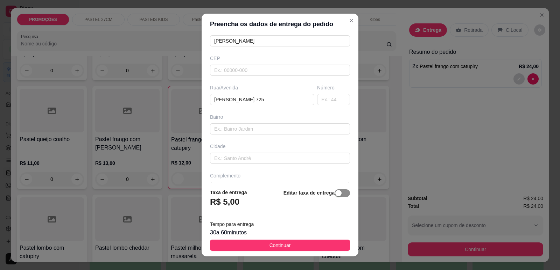
click at [335, 195] on span "button" at bounding box center [341, 194] width 15 height 8
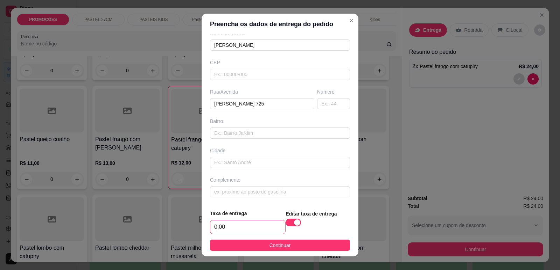
scroll to position [66, 0]
click at [241, 229] on input "0,00" at bounding box center [247, 227] width 75 height 13
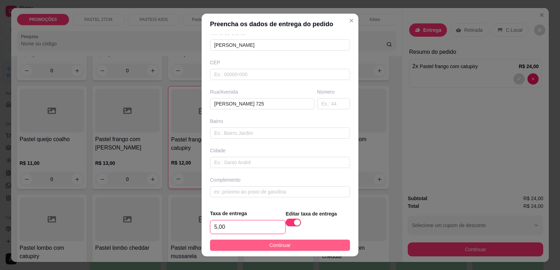
type input "5,00"
click at [255, 242] on button "Continuar" at bounding box center [280, 245] width 140 height 11
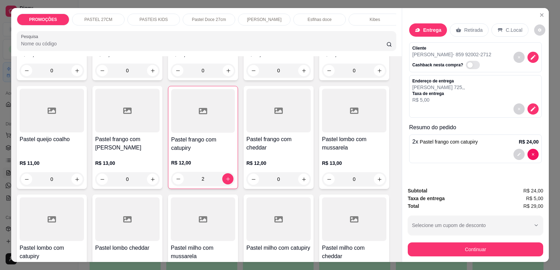
drag, startPoint x: 461, startPoint y: 241, endPoint x: 465, endPoint y: 249, distance: 8.6
click at [461, 242] on div "Continuar" at bounding box center [475, 249] width 135 height 16
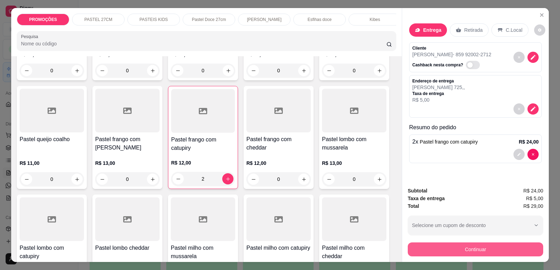
click at [465, 249] on button "Continuar" at bounding box center [475, 250] width 135 height 14
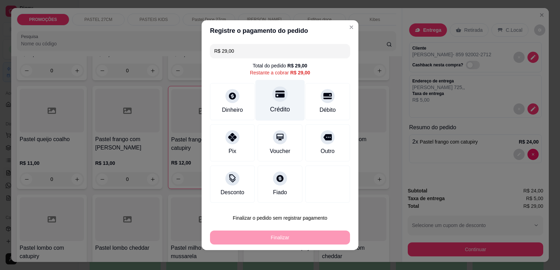
click at [270, 106] on div "Crédito" at bounding box center [280, 109] width 20 height 9
type input "R$ 0,00"
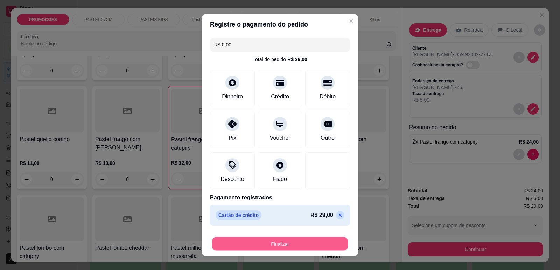
click at [291, 241] on button "Finalizar" at bounding box center [280, 244] width 136 height 14
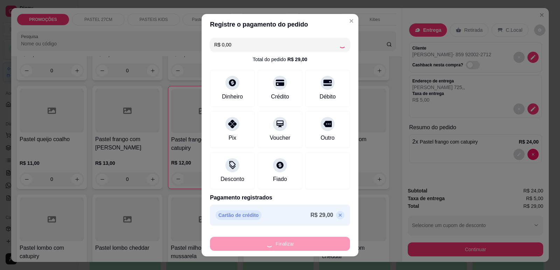
type input "0"
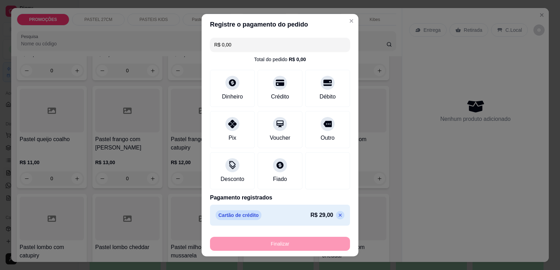
type input "-R$ 29,00"
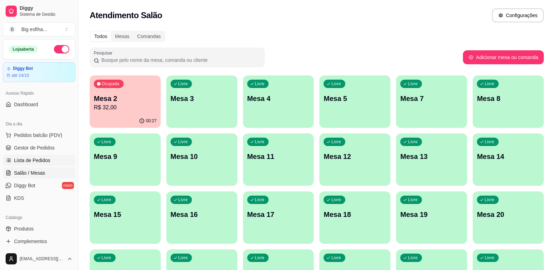
click at [27, 163] on span "Lista de Pedidos" at bounding box center [32, 160] width 36 height 7
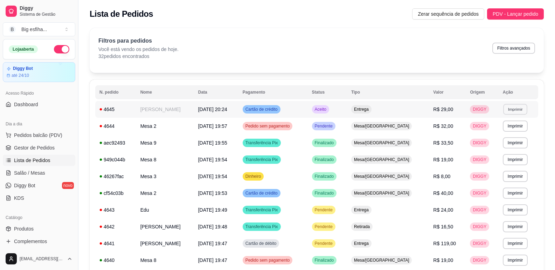
click at [514, 112] on button "Imprimir" at bounding box center [515, 109] width 24 height 11
click at [505, 137] on button "IMPRESSORA" at bounding box center [502, 133] width 49 height 11
click at [35, 173] on span "Salão / Mesas" at bounding box center [29, 173] width 31 height 7
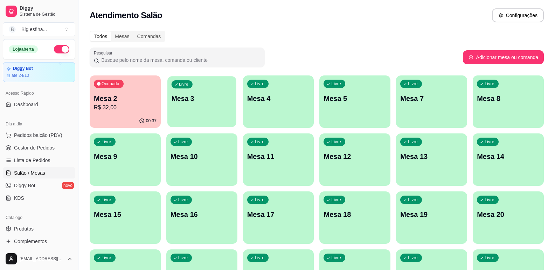
click at [187, 114] on div "Livre Mesa 3" at bounding box center [201, 97] width 69 height 43
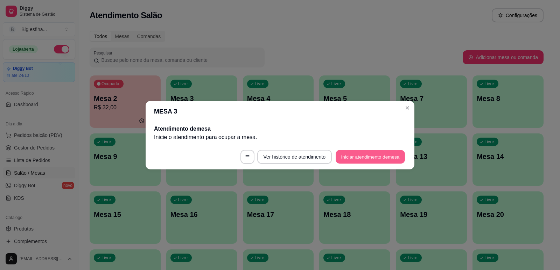
click at [339, 154] on button "Iniciar atendimento de mesa" at bounding box center [370, 157] width 69 height 14
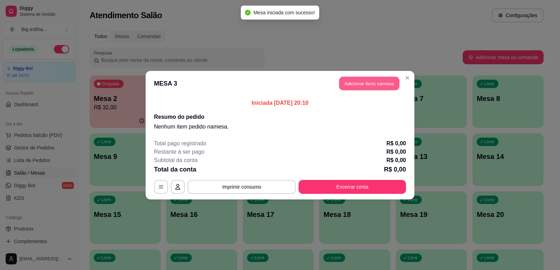
click at [367, 84] on button "Adicionar itens na mesa" at bounding box center [369, 84] width 60 height 14
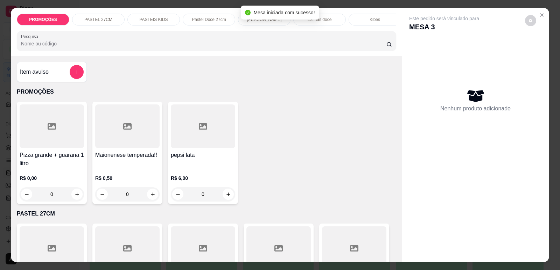
click at [272, 18] on div "Mesa iniciada com sucesso!" at bounding box center [280, 13] width 78 height 14
click at [273, 20] on p "[PERSON_NAME]" at bounding box center [264, 20] width 35 height 6
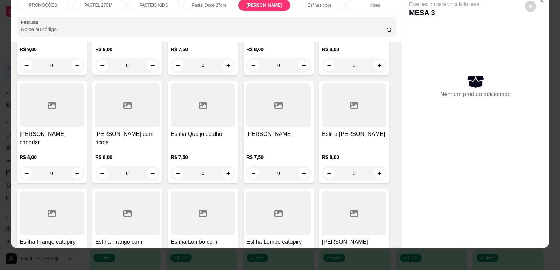
scroll to position [2621, 0]
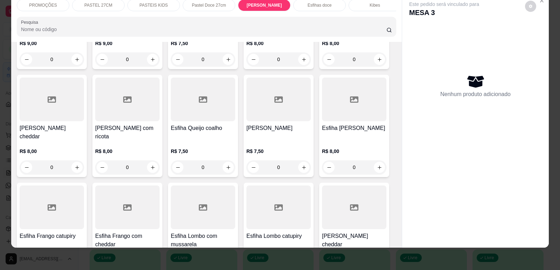
click at [294, 124] on h4 "[PERSON_NAME]" at bounding box center [278, 128] width 64 height 8
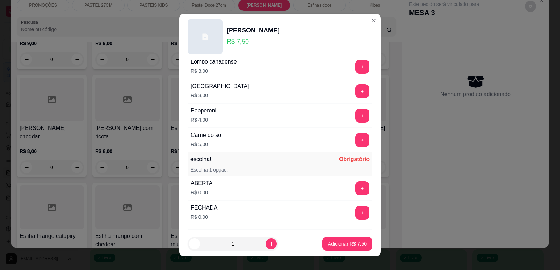
scroll to position [553, 0]
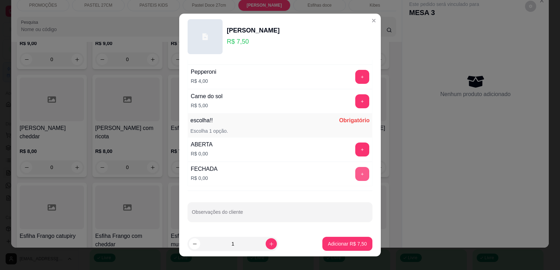
click at [355, 169] on button "+" at bounding box center [362, 174] width 14 height 14
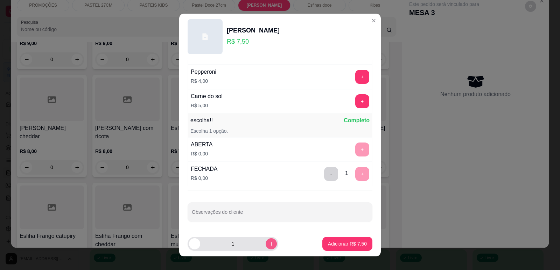
click at [269, 244] on icon "increase-product-quantity" at bounding box center [271, 244] width 5 height 5
type input "2"
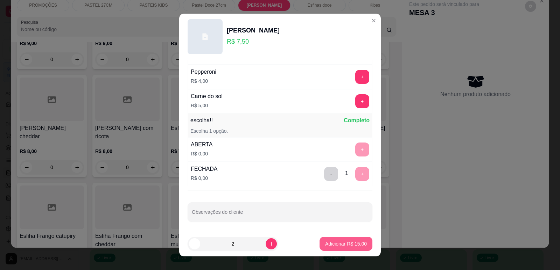
click at [329, 240] on button "Adicionar R$ 15,00" at bounding box center [345, 244] width 53 height 14
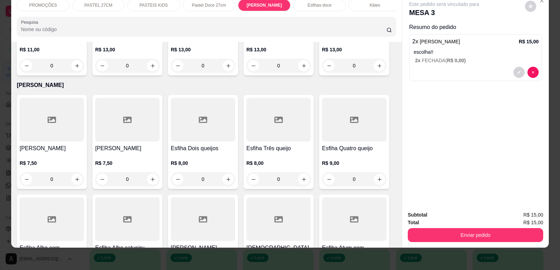
scroll to position [1957, 0]
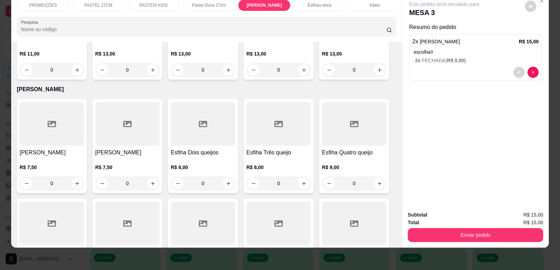
click at [51, 151] on h4 "[PERSON_NAME]" at bounding box center [52, 153] width 64 height 8
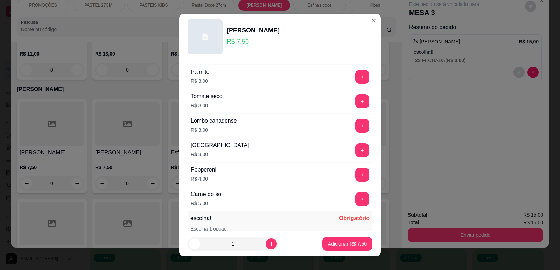
scroll to position [553, 0]
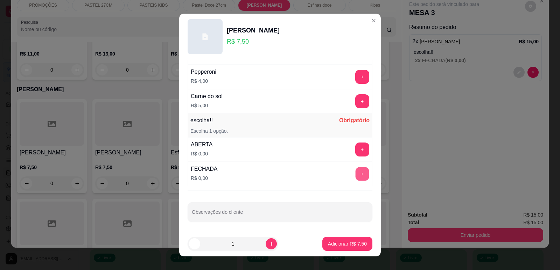
click at [355, 168] on button "+" at bounding box center [362, 174] width 14 height 14
click at [348, 245] on p "Adicionar R$ 7,50" at bounding box center [347, 244] width 39 height 7
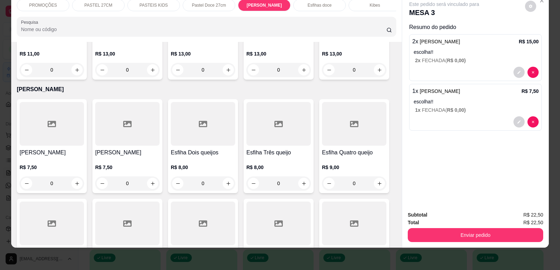
scroll to position [0, 0]
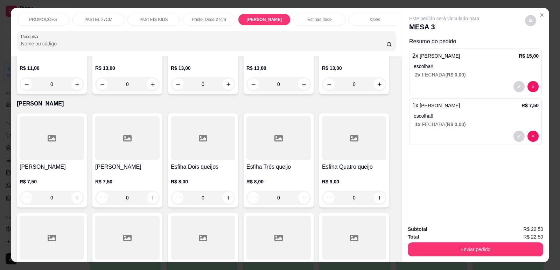
click at [316, 20] on p "Esfihas doce" at bounding box center [320, 20] width 24 height 6
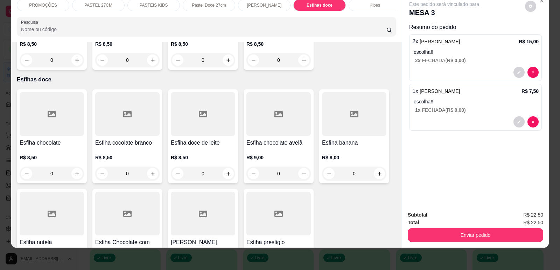
click at [358, 104] on div at bounding box center [354, 114] width 64 height 44
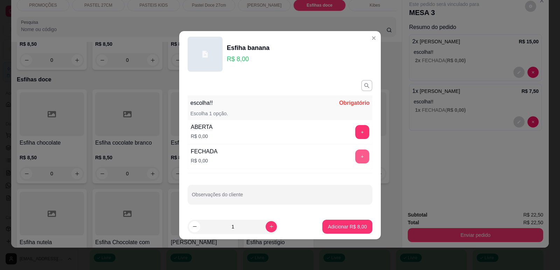
click at [357, 162] on button "+" at bounding box center [362, 157] width 14 height 14
click at [339, 225] on p "Adicionar R$ 8,00" at bounding box center [347, 227] width 39 height 7
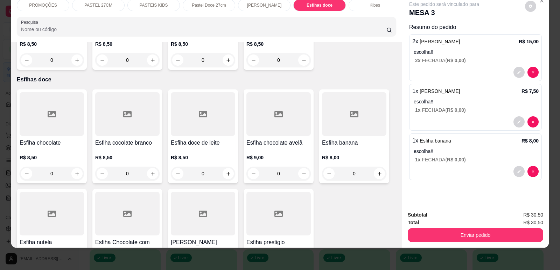
click at [51, 108] on div at bounding box center [52, 114] width 64 height 44
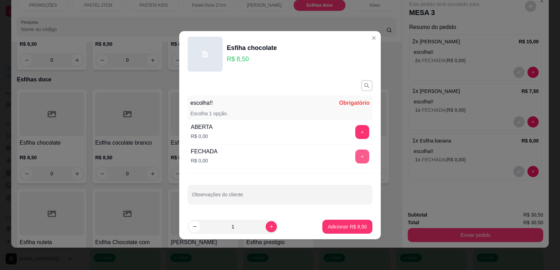
click at [355, 161] on button "+" at bounding box center [362, 157] width 14 height 14
click at [347, 223] on button "Adicionar R$ 8,50" at bounding box center [347, 227] width 50 height 14
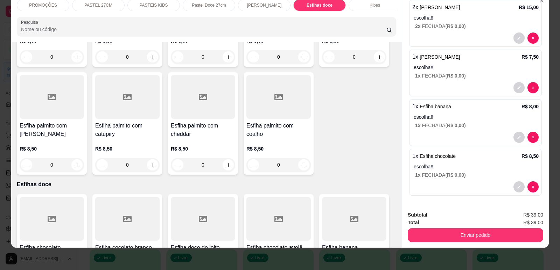
scroll to position [0, 0]
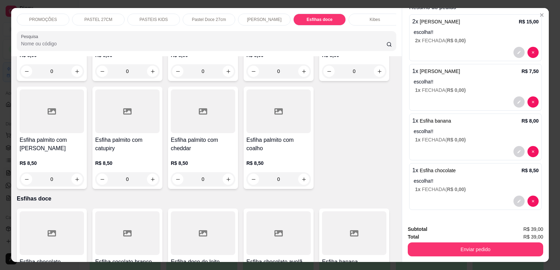
click at [51, 18] on p "PROMOÇÕES" at bounding box center [43, 20] width 28 height 6
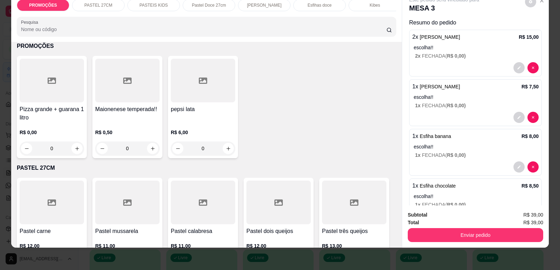
scroll to position [34, 0]
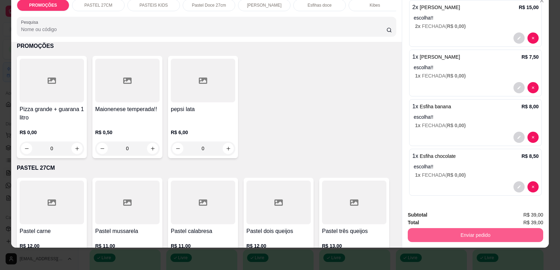
click at [457, 233] on button "Enviar pedido" at bounding box center [475, 235] width 135 height 14
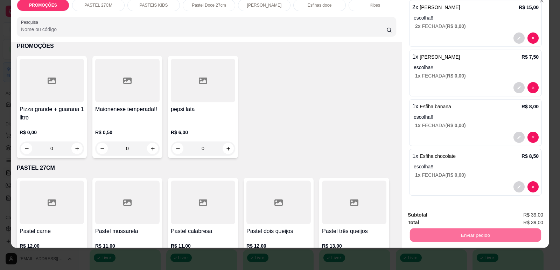
click at [520, 217] on button "Enviar pedido" at bounding box center [525, 218] width 40 height 13
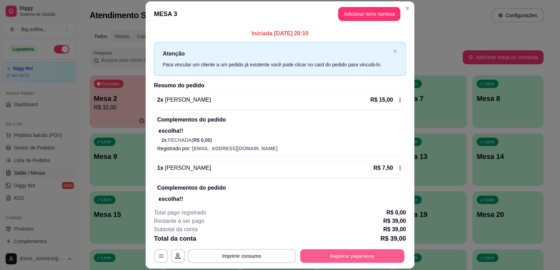
click at [353, 260] on button "Registrar pagamento" at bounding box center [352, 257] width 104 height 14
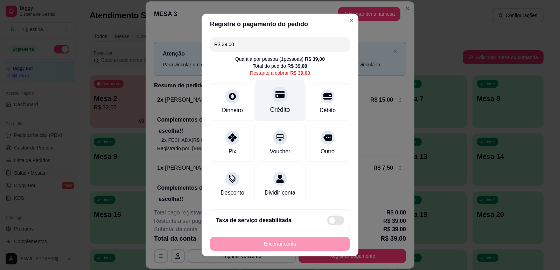
click at [279, 89] on div "Crédito" at bounding box center [279, 100] width 49 height 41
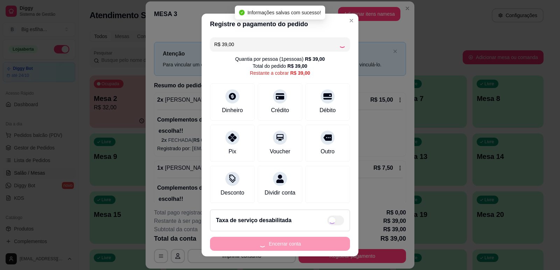
type input "R$ 0,00"
click at [276, 235] on footer "Taxa de serviço desabilitada Encerrar conta" at bounding box center [280, 230] width 157 height 52
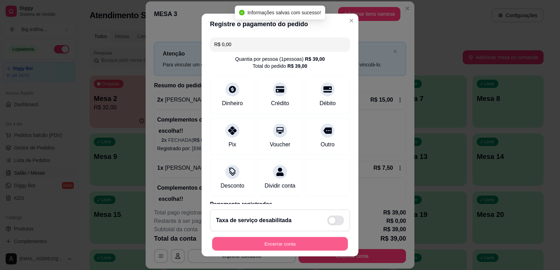
click at [286, 243] on button "Encerrar conta" at bounding box center [280, 245] width 136 height 14
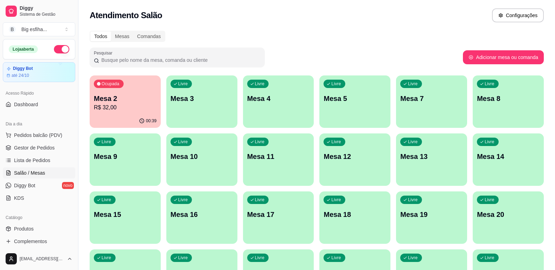
click at [126, 105] on p "R$ 32,00" at bounding box center [125, 108] width 63 height 8
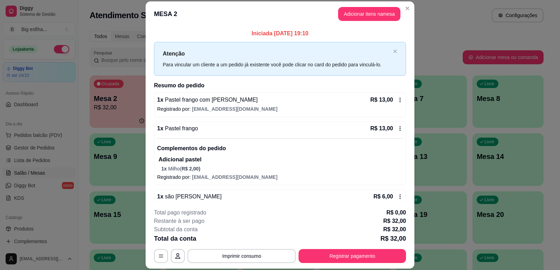
scroll to position [14, 0]
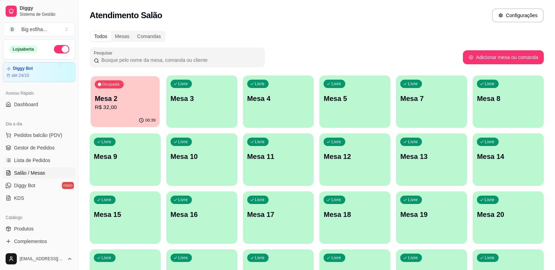
click at [110, 95] on p "Mesa 2" at bounding box center [125, 98] width 61 height 9
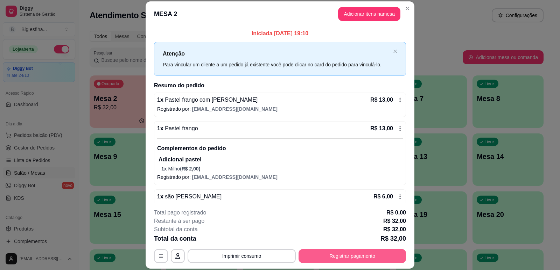
click at [332, 253] on button "Registrar pagamento" at bounding box center [351, 256] width 107 height 14
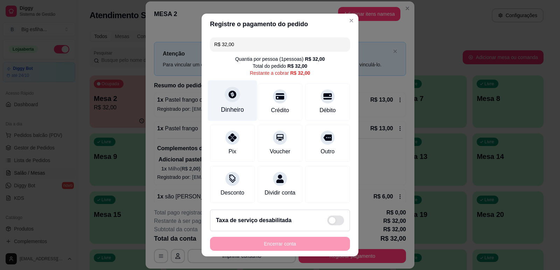
click at [246, 89] on div "Dinheiro" at bounding box center [232, 100] width 49 height 41
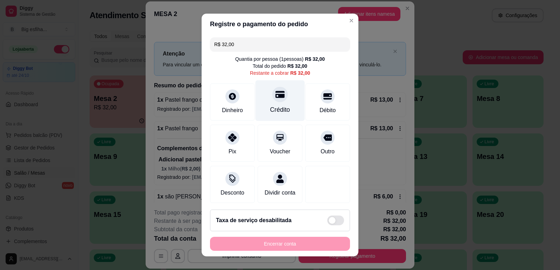
click at [272, 105] on div "Crédito" at bounding box center [280, 109] width 20 height 9
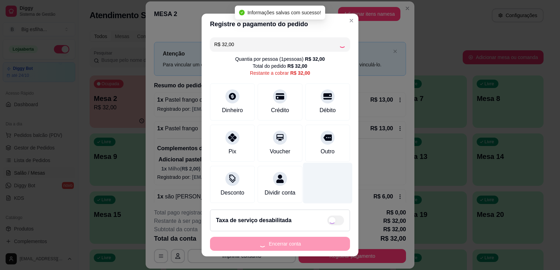
type input "R$ 0,00"
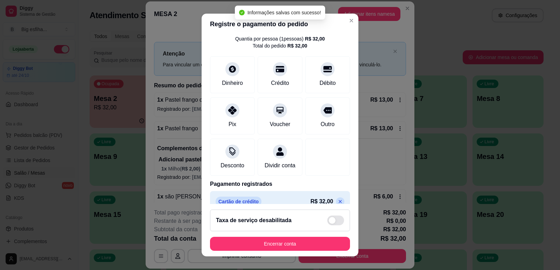
scroll to position [39, 0]
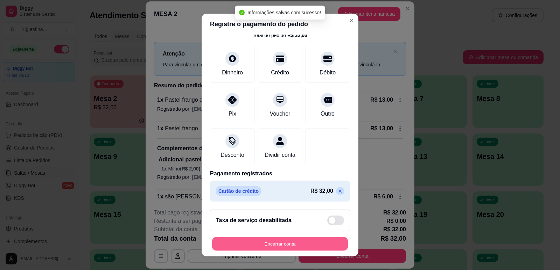
click at [263, 245] on button "Encerrar conta" at bounding box center [280, 245] width 136 height 14
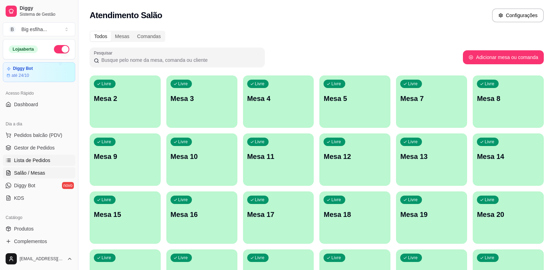
click at [28, 161] on span "Lista de Pedidos" at bounding box center [32, 160] width 36 height 7
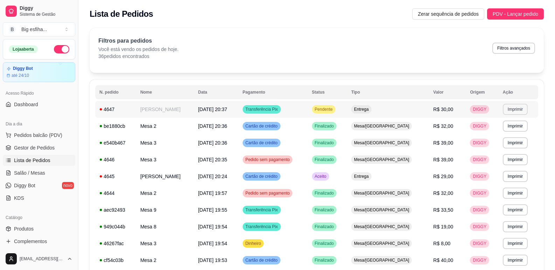
click at [513, 107] on button "Imprimir" at bounding box center [514, 109] width 25 height 11
click at [503, 133] on button "IMPRESSORA" at bounding box center [502, 133] width 51 height 11
click at [46, 168] on link "Salão / Mesas" at bounding box center [39, 173] width 72 height 11
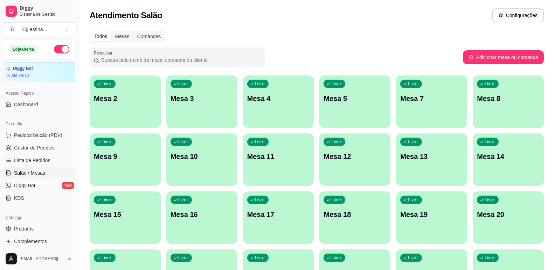
click at [147, 101] on p "Mesa 2" at bounding box center [125, 99] width 63 height 10
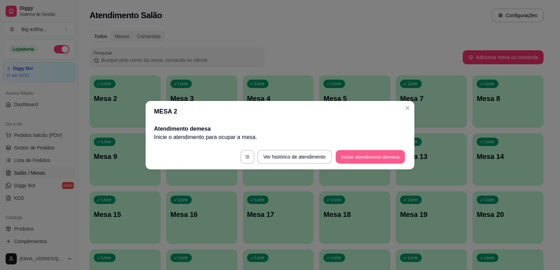
click at [362, 158] on button "Iniciar atendimento de mesa" at bounding box center [370, 157] width 69 height 14
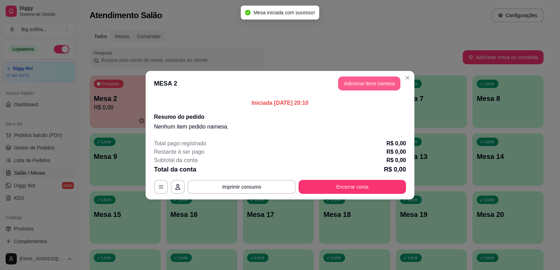
click at [360, 85] on button "Adicionar itens na mesa" at bounding box center [369, 84] width 62 height 14
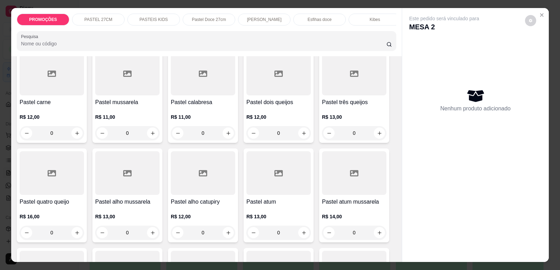
scroll to position [210, 0]
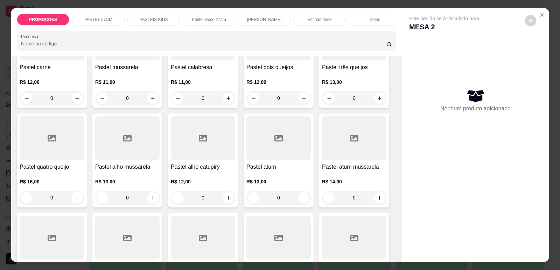
drag, startPoint x: 150, startPoint y: 19, endPoint x: 154, endPoint y: 21, distance: 3.9
click at [154, 21] on p "PASTEIS KIDS" at bounding box center [153, 20] width 28 height 6
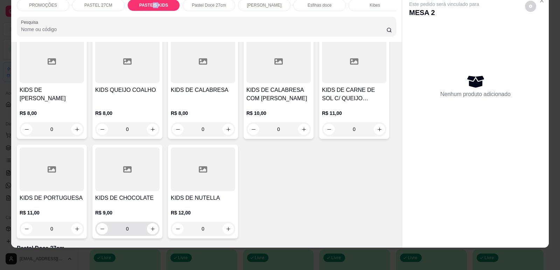
scroll to position [1615, 0]
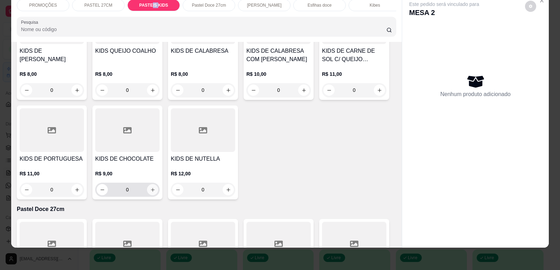
click at [151, 184] on button "increase-product-quantity" at bounding box center [152, 189] width 11 height 11
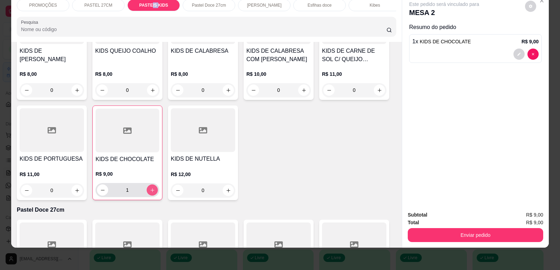
type input "1"
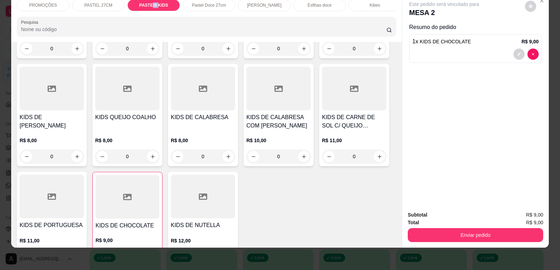
scroll to position [1545, 0]
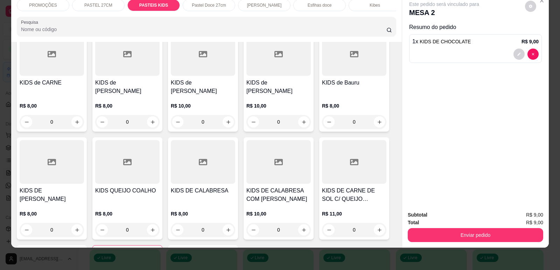
click at [101, 0] on div "PASTEL 27CM" at bounding box center [98, 5] width 52 height 12
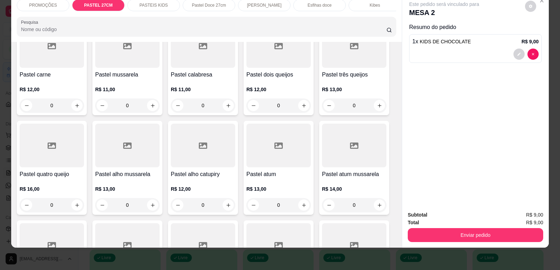
scroll to position [189, 0]
click at [159, 5] on p "PASTEIS KIDS" at bounding box center [153, 5] width 28 height 6
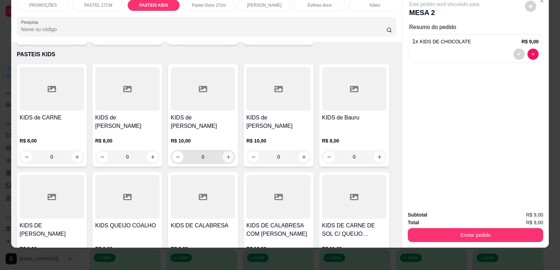
click at [226, 155] on icon "increase-product-quantity" at bounding box center [228, 157] width 5 height 5
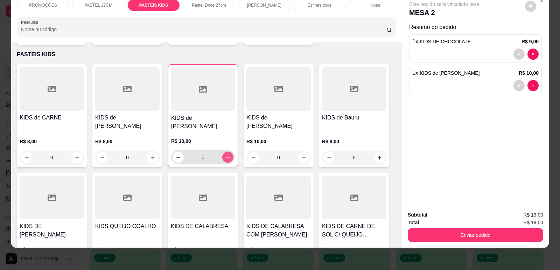
type input "1"
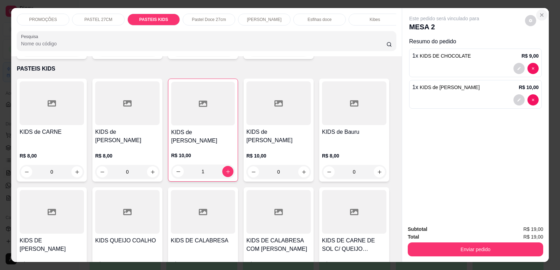
click at [539, 13] on icon "Close" at bounding box center [542, 15] width 6 height 6
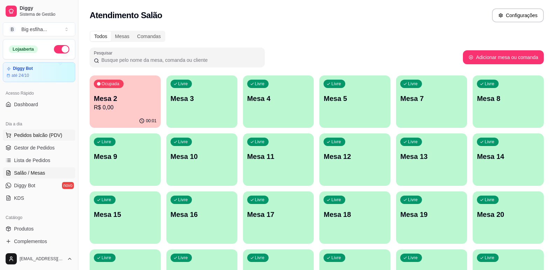
click at [33, 137] on span "Pedidos balcão (PDV)" at bounding box center [38, 135] width 48 height 7
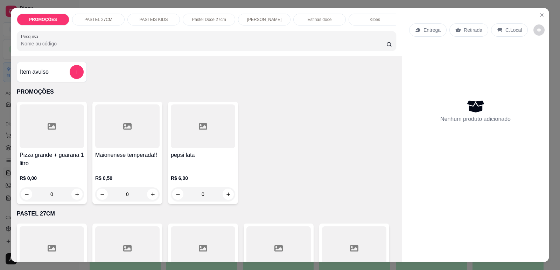
click at [423, 35] on div "Entrega" at bounding box center [427, 29] width 37 height 13
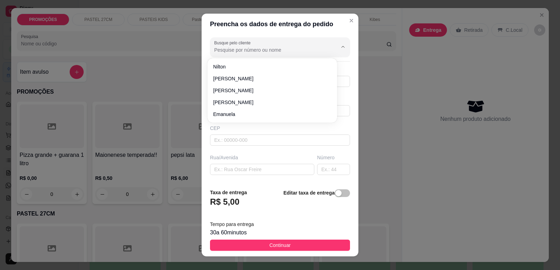
click at [240, 51] on input "Busque pelo cliente" at bounding box center [270, 50] width 112 height 7
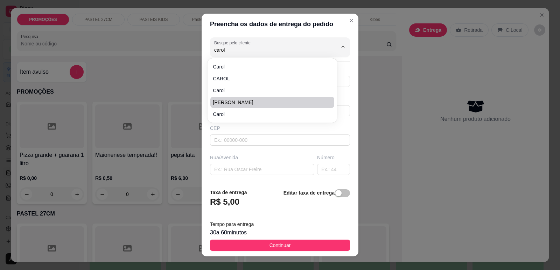
click at [239, 106] on span "[PERSON_NAME]" at bounding box center [268, 102] width 111 height 7
type input "[PERSON_NAME]"
type input "85999200000"
type input "[PERSON_NAME]"
type input "[PERSON_NAME] 1325 apt 1601"
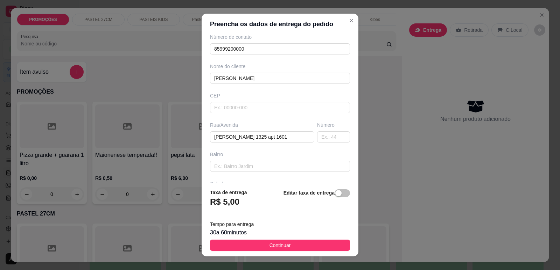
scroll to position [35, 0]
type input "[PERSON_NAME]"
drag, startPoint x: 210, startPoint y: 137, endPoint x: 275, endPoint y: 138, distance: 64.7
click at [275, 138] on input "[PERSON_NAME] 1325 apt 1601" at bounding box center [262, 134] width 104 height 11
click at [276, 138] on input "[PERSON_NAME] 1325 apt 1601" at bounding box center [262, 134] width 104 height 11
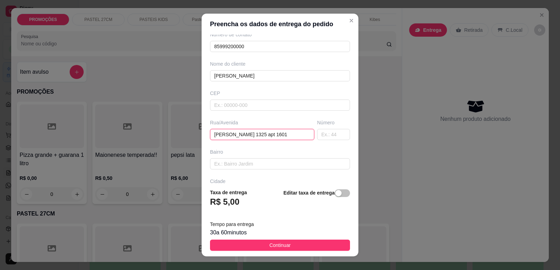
click at [279, 135] on input "[PERSON_NAME] 1325 apt 1601" at bounding box center [262, 134] width 104 height 11
click at [335, 191] on div "button" at bounding box center [338, 193] width 6 height 6
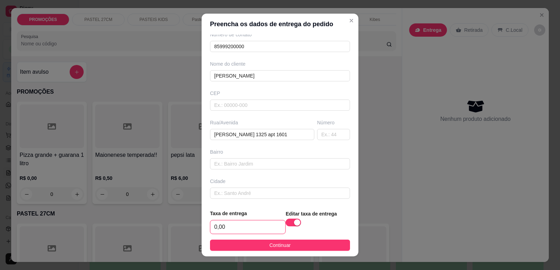
click at [220, 226] on input "0,00" at bounding box center [247, 227] width 75 height 13
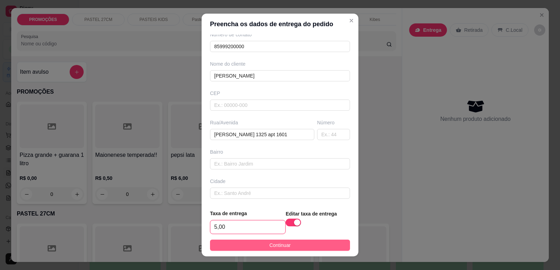
type input "5,00"
click at [254, 240] on button "Continuar" at bounding box center [280, 245] width 140 height 11
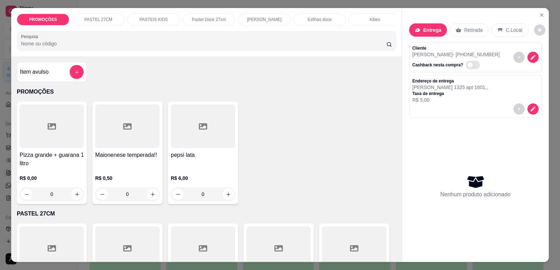
click at [149, 20] on p "PASTEIS KIDS" at bounding box center [153, 20] width 28 height 6
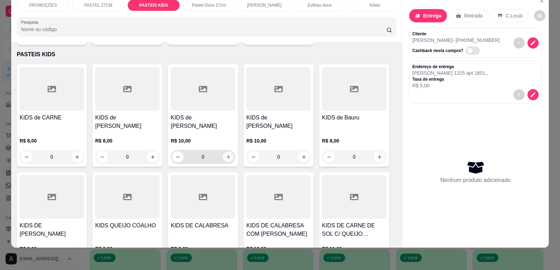
click at [227, 155] on icon "increase-product-quantity" at bounding box center [228, 157] width 5 height 5
type input "1"
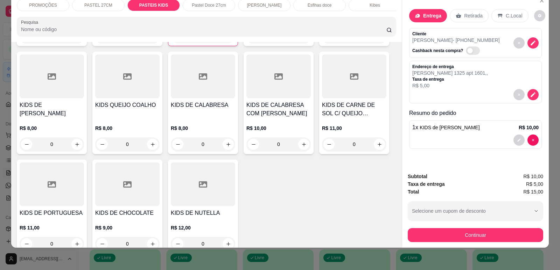
scroll to position [1580, 0]
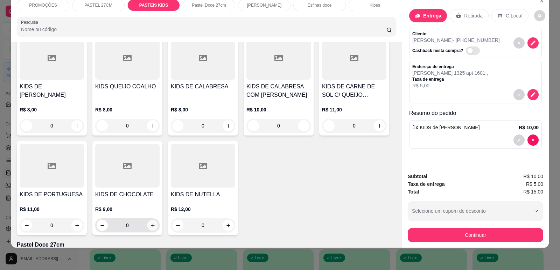
click at [150, 223] on icon "increase-product-quantity" at bounding box center [152, 225] width 5 height 5
type input "1"
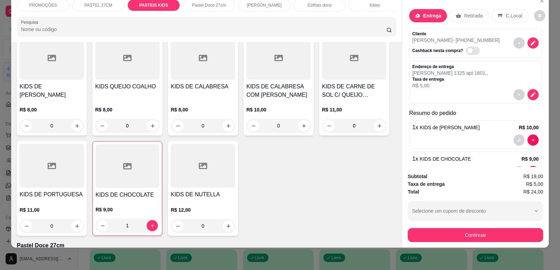
scroll to position [23, 0]
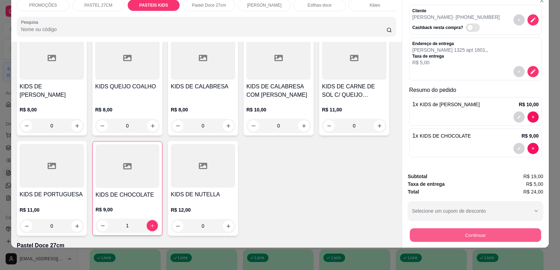
click at [449, 236] on button "Continuar" at bounding box center [475, 235] width 131 height 14
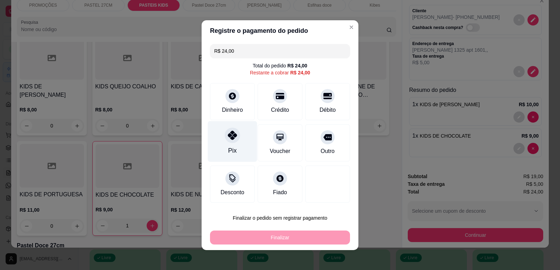
click at [228, 138] on icon at bounding box center [232, 135] width 9 height 9
type input "R$ 0,00"
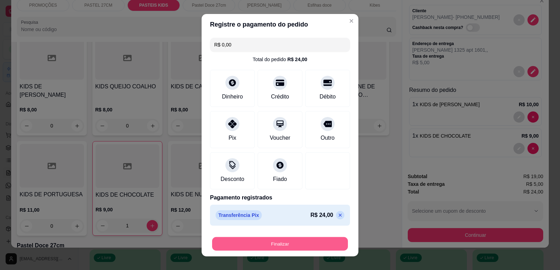
click at [275, 239] on button "Finalizar" at bounding box center [280, 244] width 136 height 14
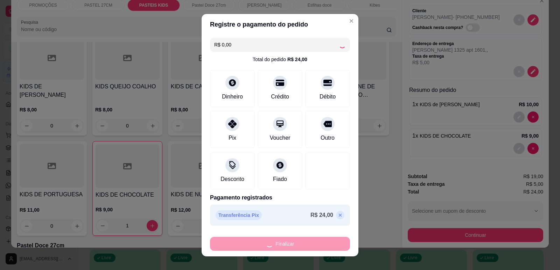
type input "0"
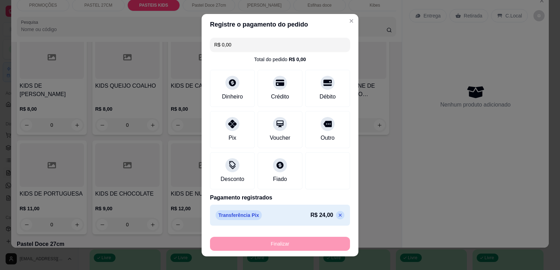
type input "-R$ 24,00"
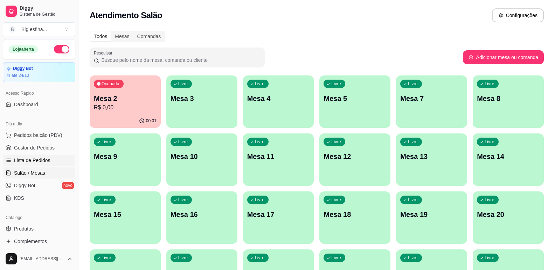
click at [41, 158] on span "Lista de Pedidos" at bounding box center [32, 160] width 36 height 7
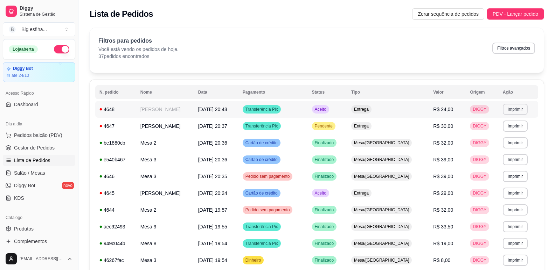
click at [518, 105] on button "Imprimir" at bounding box center [514, 109] width 25 height 11
click at [506, 135] on button "IMPRESSORA" at bounding box center [502, 133] width 49 height 11
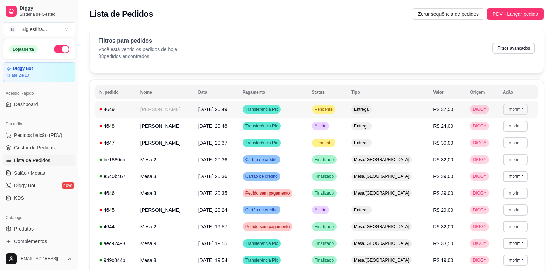
click at [505, 108] on button "Imprimir" at bounding box center [514, 109] width 25 height 11
click at [511, 135] on button "IMPRESSORA" at bounding box center [502, 133] width 49 height 11
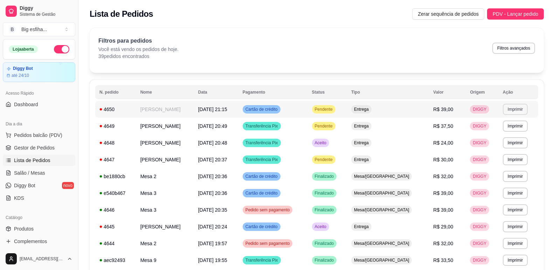
click at [508, 112] on button "Imprimir" at bounding box center [514, 109] width 25 height 11
click at [512, 135] on button "IMPRESSORA" at bounding box center [502, 133] width 49 height 11
click at [21, 173] on span "Salão / Mesas" at bounding box center [29, 173] width 31 height 7
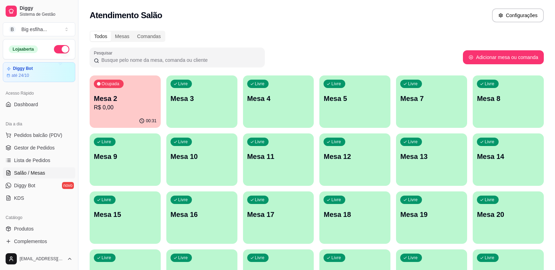
click at [181, 105] on div "Livre Mesa 3" at bounding box center [201, 98] width 71 height 44
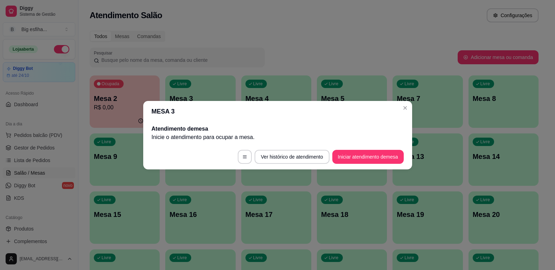
click at [117, 105] on p "R$ 0,00" at bounding box center [125, 108] width 62 height 8
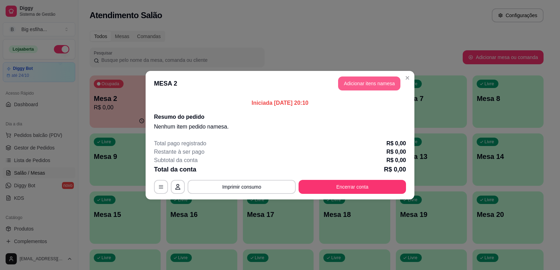
click at [359, 81] on button "Adicionar itens na mesa" at bounding box center [369, 84] width 62 height 14
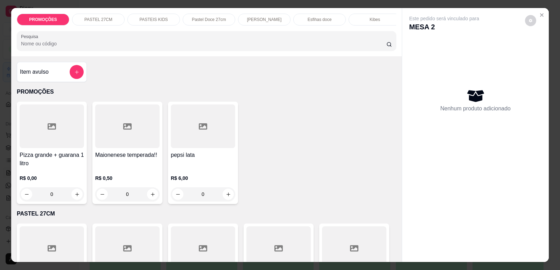
scroll to position [0, 281]
click at [310, 18] on p "Refrigerante" at bounding box center [314, 20] width 23 height 6
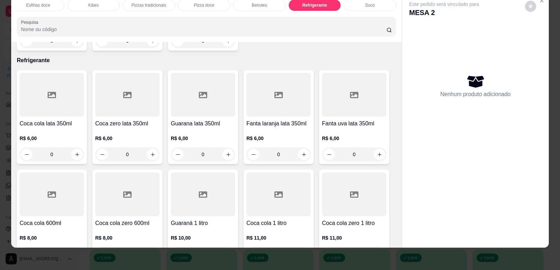
scroll to position [4212, 0]
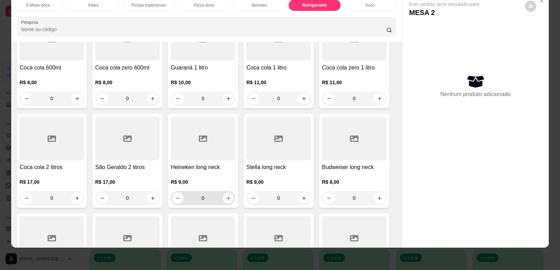
click at [226, 196] on icon "increase-product-quantity" at bounding box center [228, 198] width 5 height 5
type input "2"
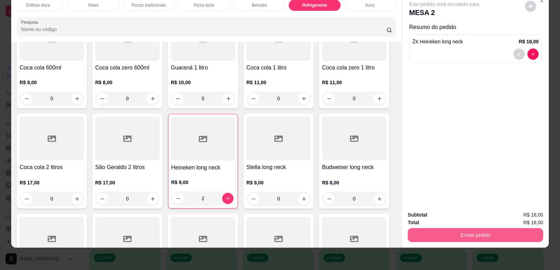
click at [452, 231] on button "Enviar pedido" at bounding box center [475, 235] width 135 height 14
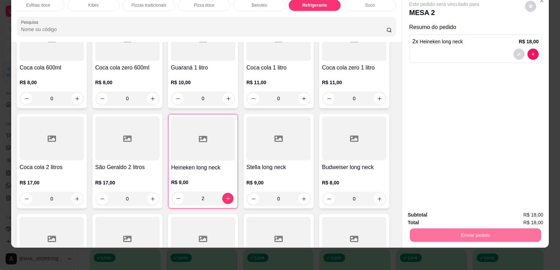
click at [522, 216] on button "Enviar pedido" at bounding box center [525, 218] width 38 height 13
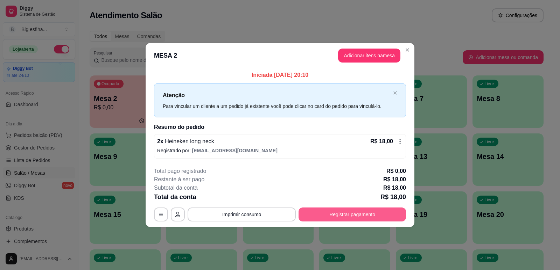
click at [375, 218] on button "Registrar pagamento" at bounding box center [351, 215] width 107 height 14
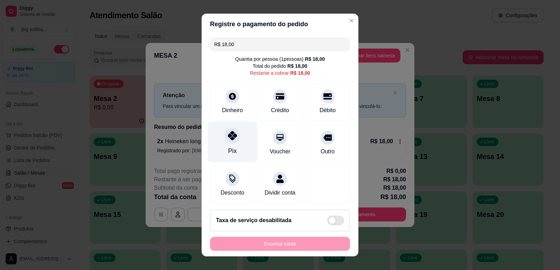
drag, startPoint x: 215, startPoint y: 136, endPoint x: 225, endPoint y: 148, distance: 15.6
click at [215, 138] on div "Pix" at bounding box center [232, 141] width 49 height 41
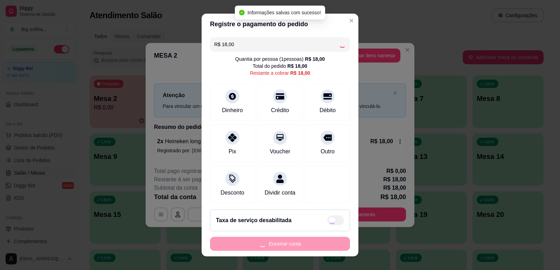
type input "R$ 0,00"
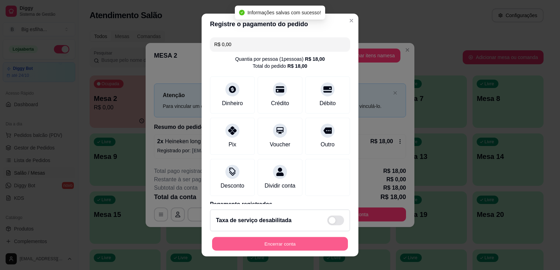
click at [253, 239] on button "Encerrar conta" at bounding box center [280, 245] width 136 height 14
